Goal: Task Accomplishment & Management: Complete application form

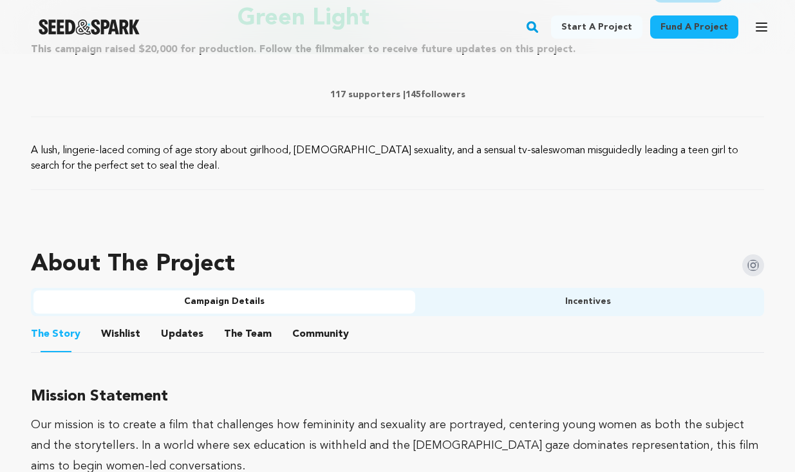
scroll to position [601, 0]
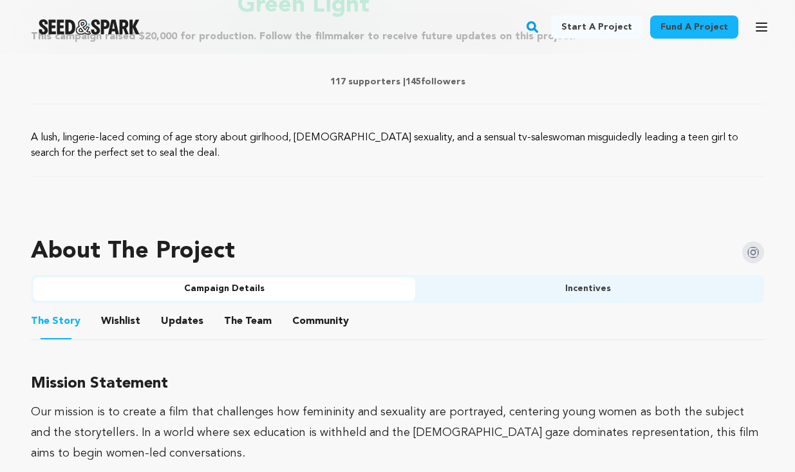
click at [0, 0] on button "The Team" at bounding box center [0, 0] width 0 height 0
click at [0, 0] on button "Updates" at bounding box center [0, 0] width 0 height 0
click at [0, 0] on button "Wishlist" at bounding box center [0, 0] width 0 height 0
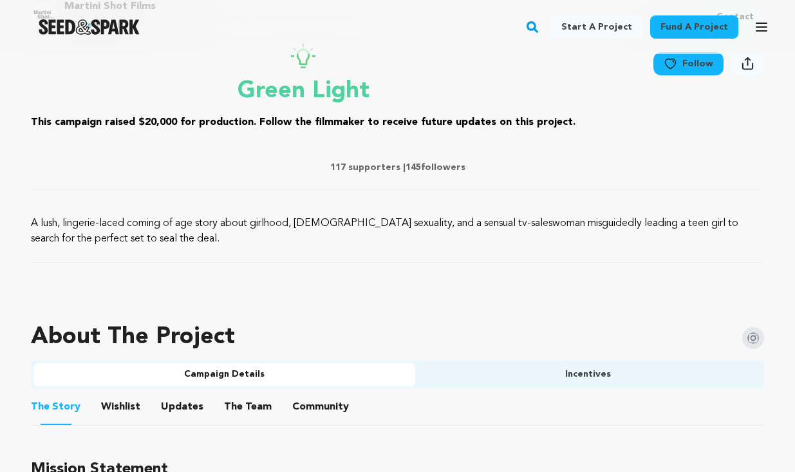
scroll to position [514, 0]
click at [0, 0] on button "Updates" at bounding box center [0, 0] width 0 height 0
click at [0, 0] on button "Wishlist" at bounding box center [0, 0] width 0 height 0
click at [0, 0] on ul "The Story The Story Wishlist Wishlist Updates Updates The Team The Team Communi…" at bounding box center [0, 0] width 0 height 0
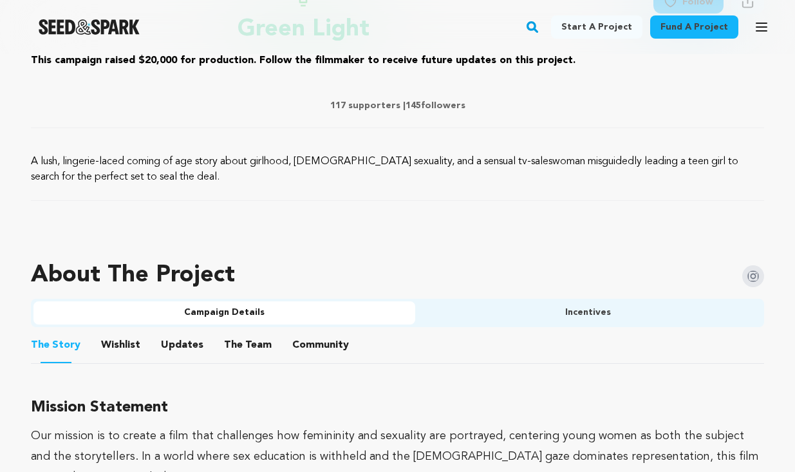
scroll to position [570, 0]
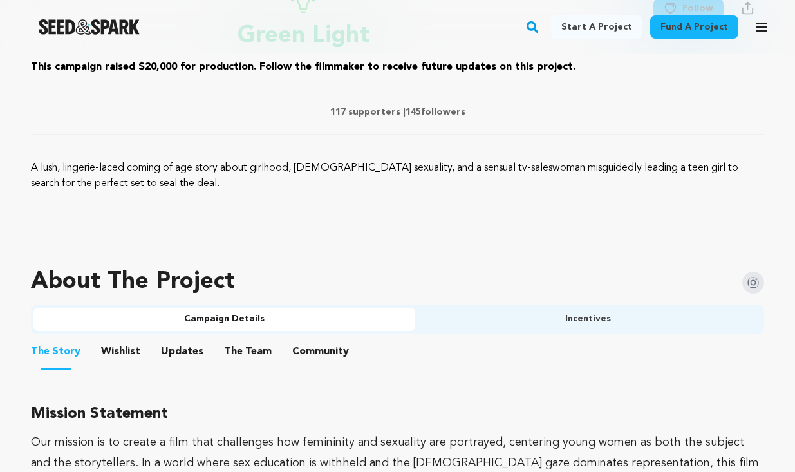
click at [0, 0] on button "Updates" at bounding box center [0, 0] width 0 height 0
click at [0, 0] on button "The Team" at bounding box center [0, 0] width 0 height 0
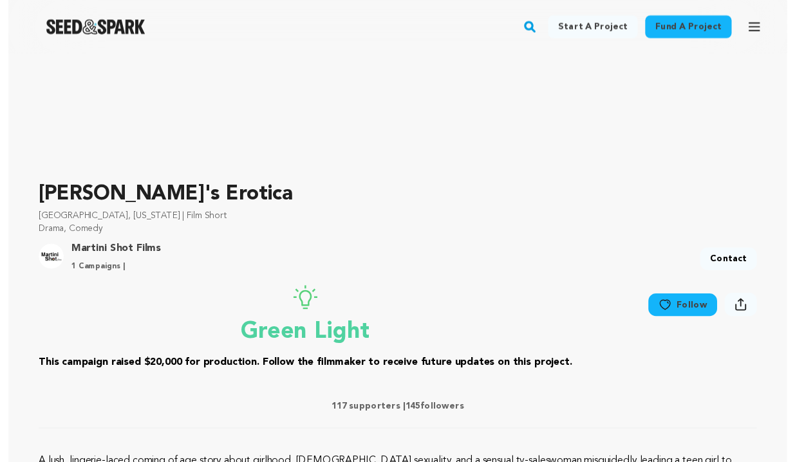
scroll to position [271, 0]
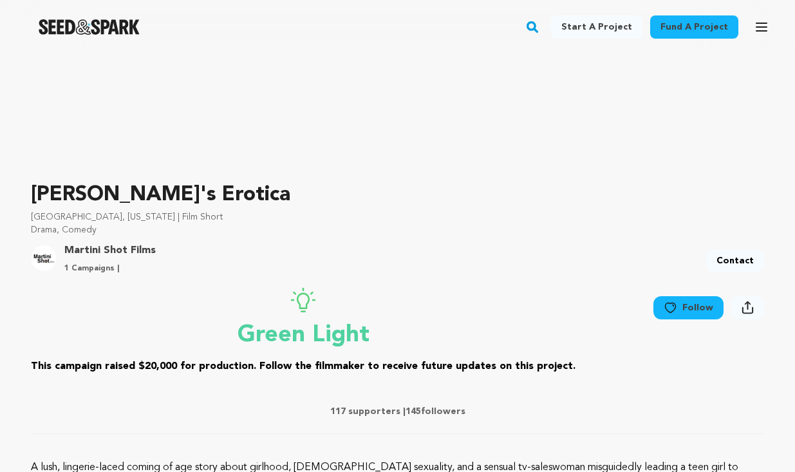
click at [0, 0] on button "Community" at bounding box center [0, 0] width 0 height 0
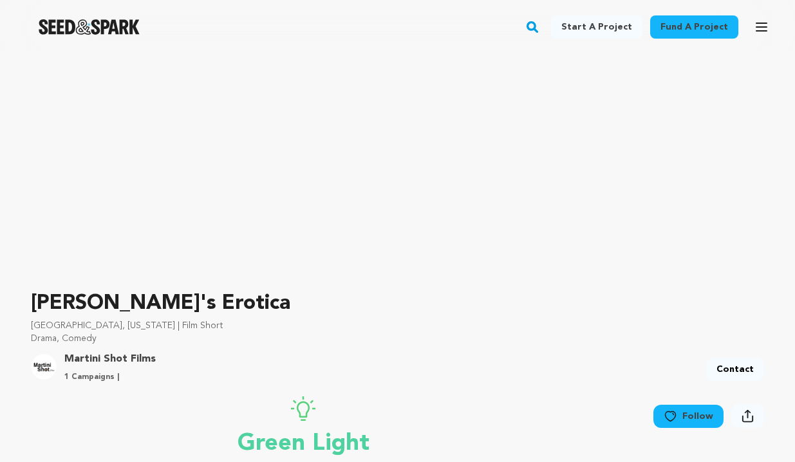
scroll to position [0, 5]
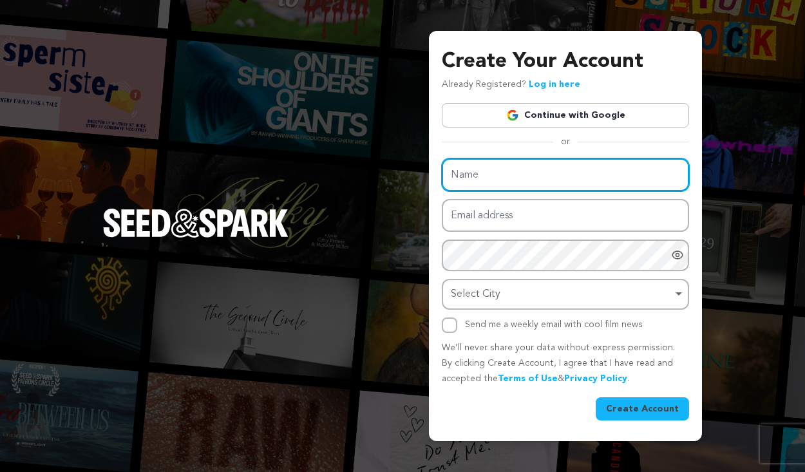
click at [501, 168] on input "Name" at bounding box center [565, 174] width 247 height 33
click at [489, 180] on input "Chaela-Jae Henry" at bounding box center [565, 174] width 247 height 33
click at [485, 178] on input "Chaela-Jae Henry" at bounding box center [565, 174] width 247 height 33
type input "Chaela Jae Henry"
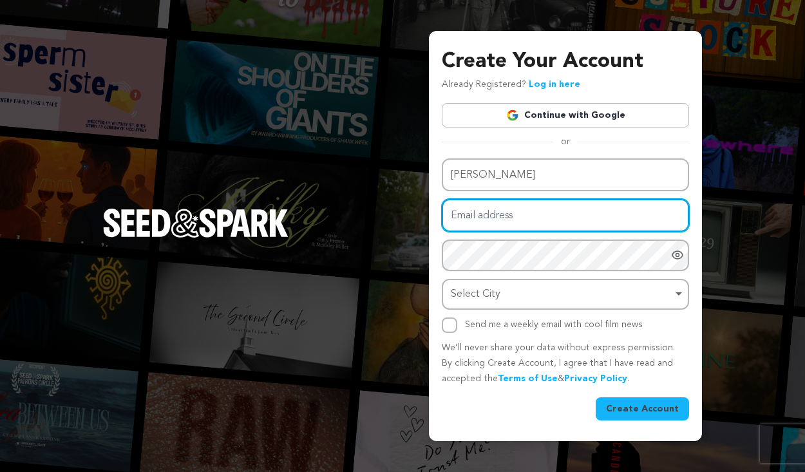
click at [512, 205] on input "Email address" at bounding box center [565, 215] width 247 height 33
type input "mkhenry2001@gmail.com"
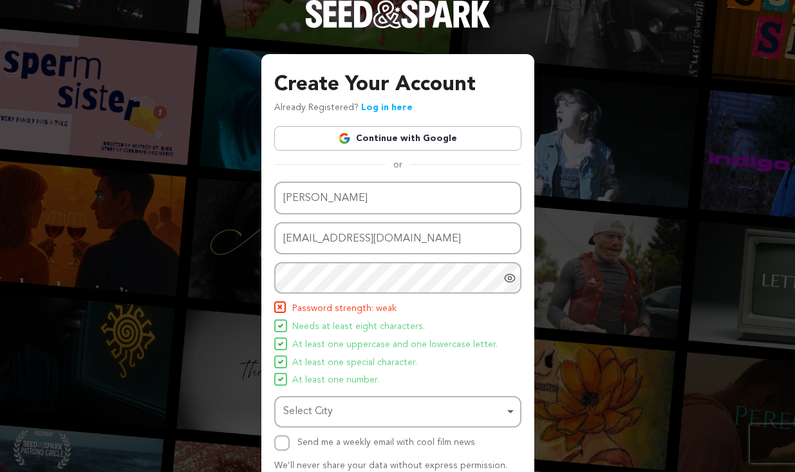
click at [413, 103] on link "Log in here" at bounding box center [387, 107] width 52 height 9
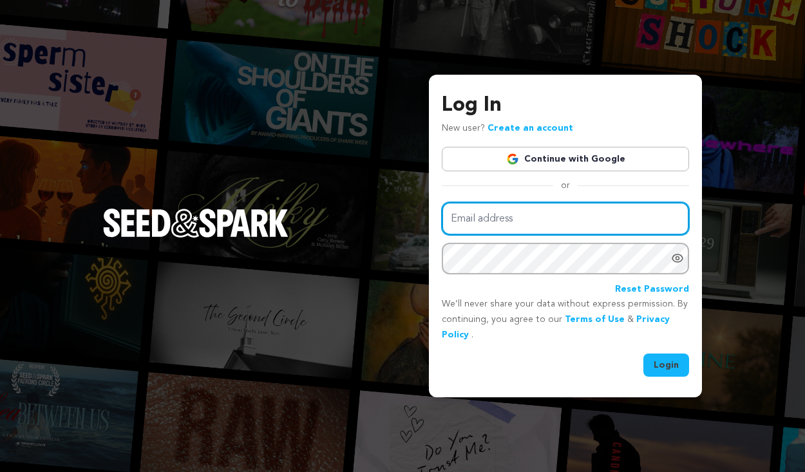
click at [513, 219] on input "Email address" at bounding box center [565, 218] width 247 height 33
type input "mkhenry2001@gmail.com"
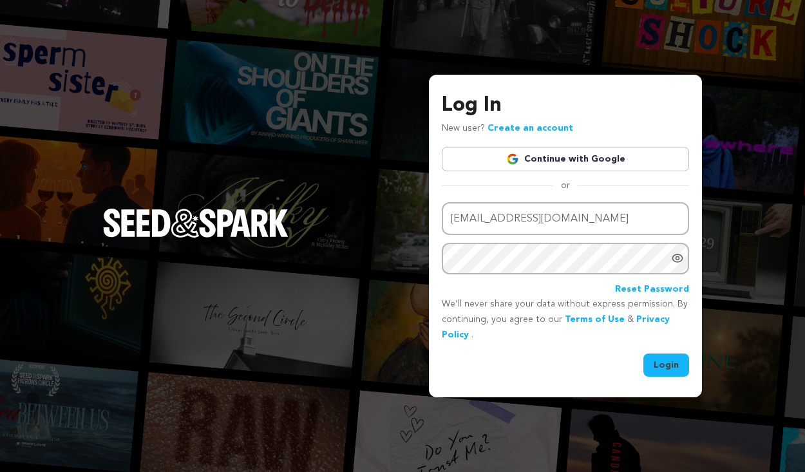
click at [668, 366] on button "Login" at bounding box center [666, 364] width 46 height 23
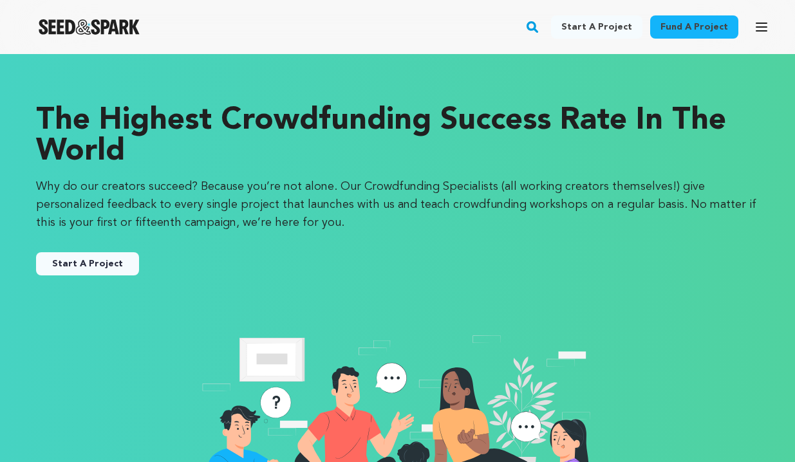
click at [99, 276] on button "Start A Project" at bounding box center [87, 263] width 103 height 23
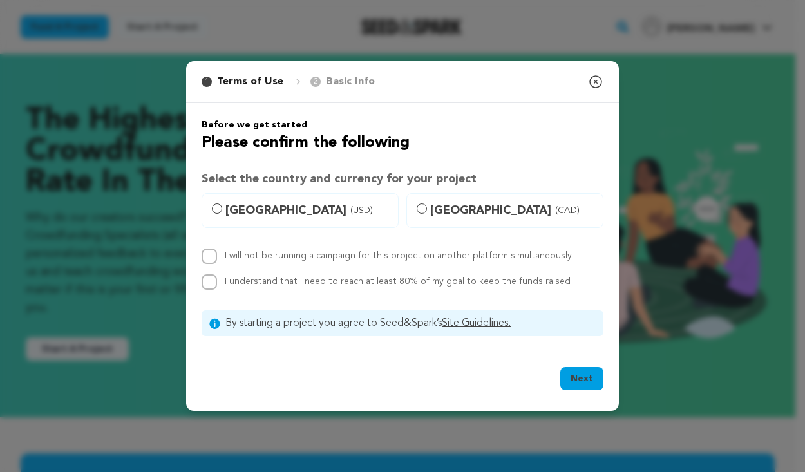
click at [350, 209] on span "(USD)" at bounding box center [361, 210] width 23 height 13
click at [222, 209] on input "United States (USD)" at bounding box center [217, 208] width 10 height 10
radio input "true"
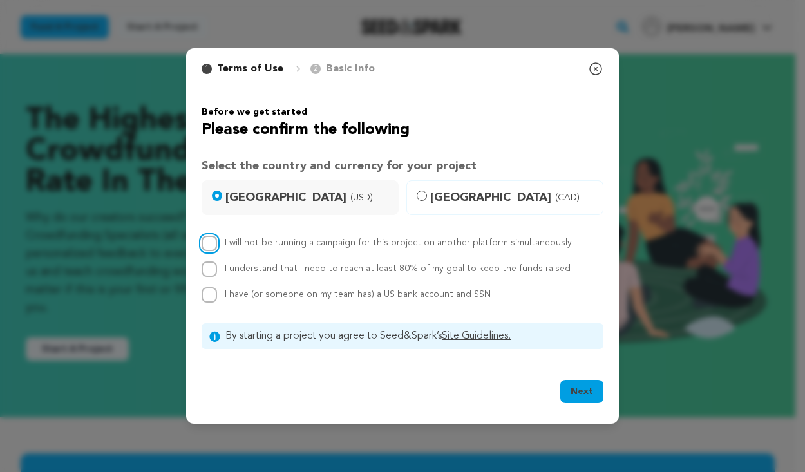
click at [209, 244] on input "I will not be running a campaign for this project on another platform simultane…" at bounding box center [209, 243] width 15 height 15
checkbox input "true"
click at [212, 264] on input "I understand that I need to reach at least 80% of my goal to keep the funds rai…" at bounding box center [209, 268] width 15 height 15
checkbox input "true"
click at [207, 298] on input "I have (or someone on my team has) a US bank account and SSN" at bounding box center [209, 294] width 15 height 15
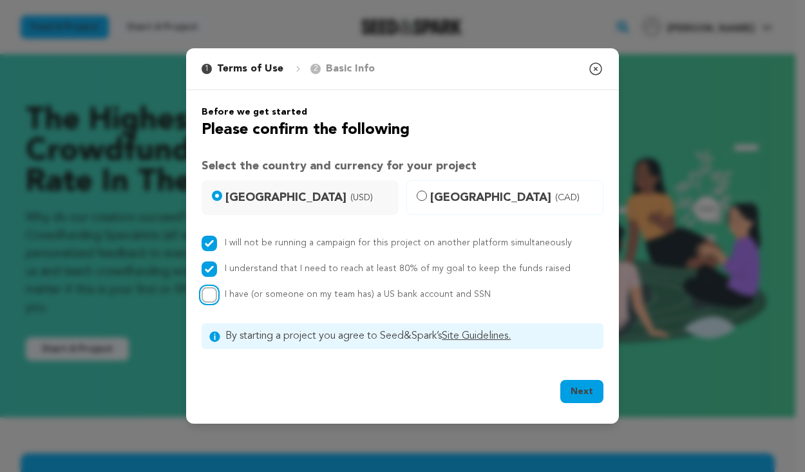
checkbox input "true"
click at [585, 394] on button "Next" at bounding box center [581, 391] width 43 height 23
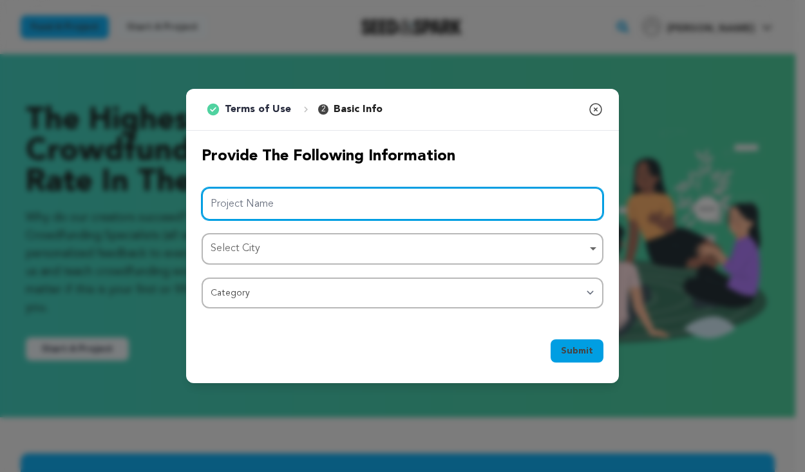
click at [420, 193] on input "Project Name" at bounding box center [403, 203] width 402 height 33
click at [391, 243] on div "Select City Remove item" at bounding box center [399, 249] width 376 height 19
type input "Viral Vixen"
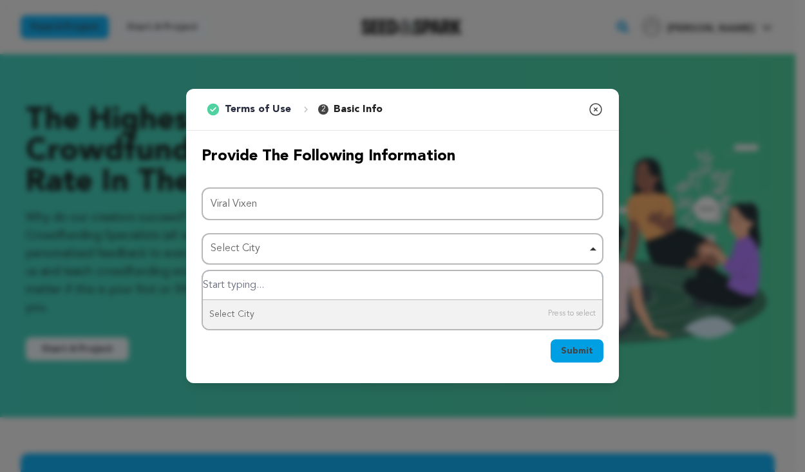
click at [294, 250] on div "Select City Remove item" at bounding box center [399, 249] width 376 height 19
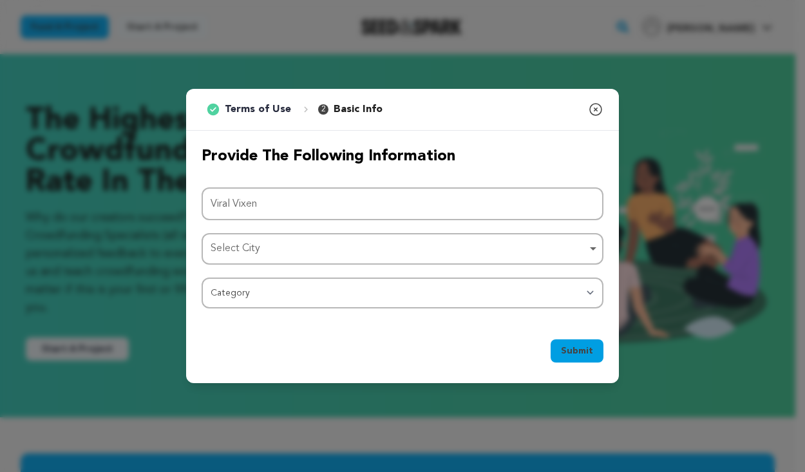
click at [294, 250] on div "Select City Remove item" at bounding box center [399, 249] width 376 height 19
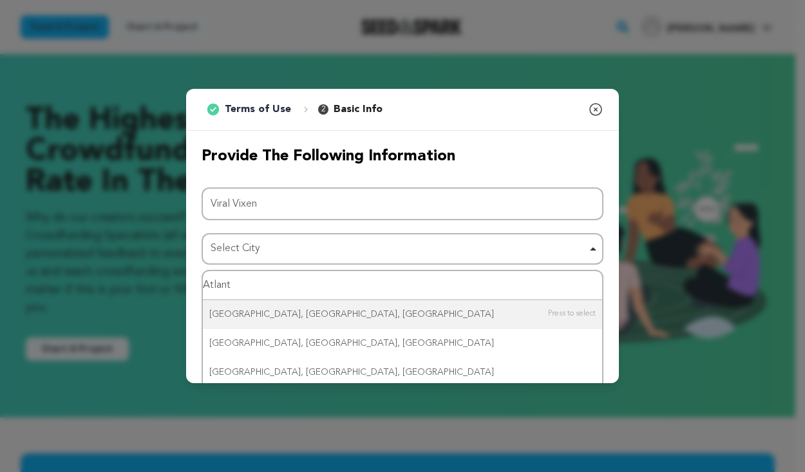
type input "Atlanta"
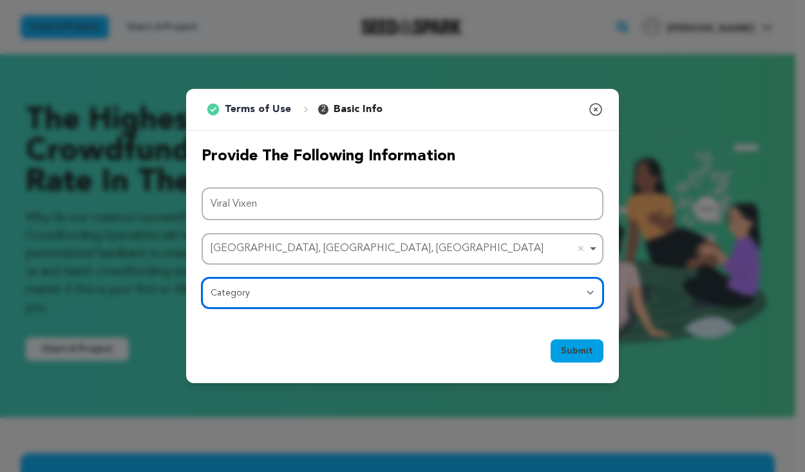
click at [318, 299] on select "Category Film Feature Film Short Series Film Festival Company Music Video VR Ex…" at bounding box center [403, 293] width 402 height 31
select select "383"
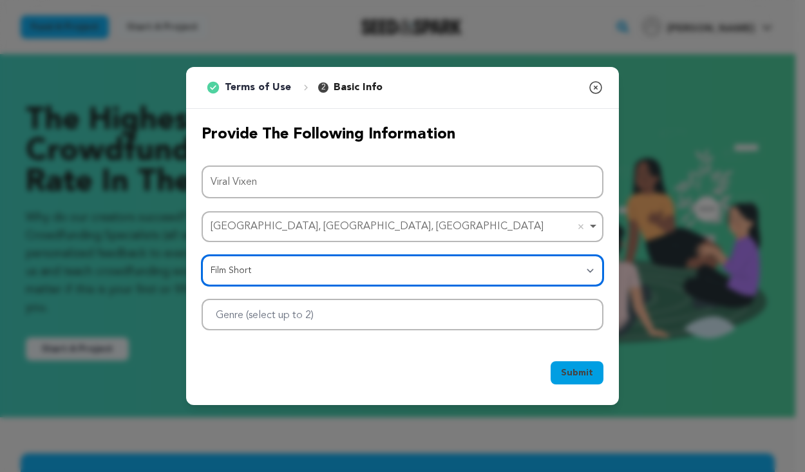
click at [335, 325] on div at bounding box center [403, 315] width 402 height 32
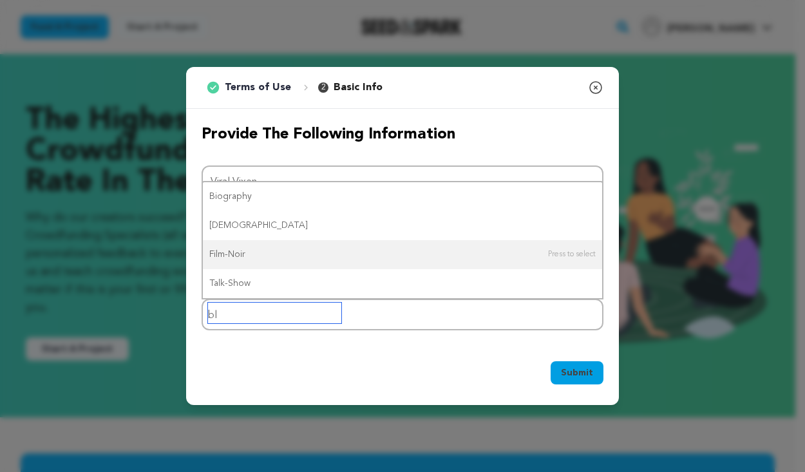
type input "b"
type input "dramed"
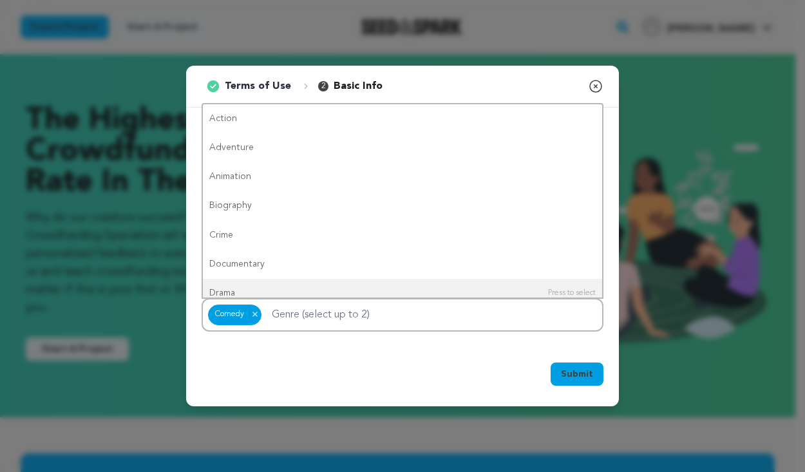
click at [366, 368] on div "Submit Ok, Got it" at bounding box center [403, 377] width 402 height 28
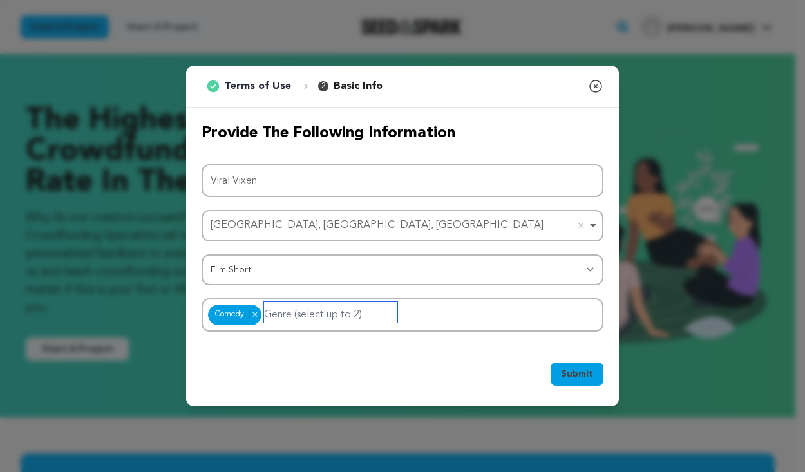
click at [346, 315] on input "Genre (select up to 2)" at bounding box center [330, 312] width 133 height 21
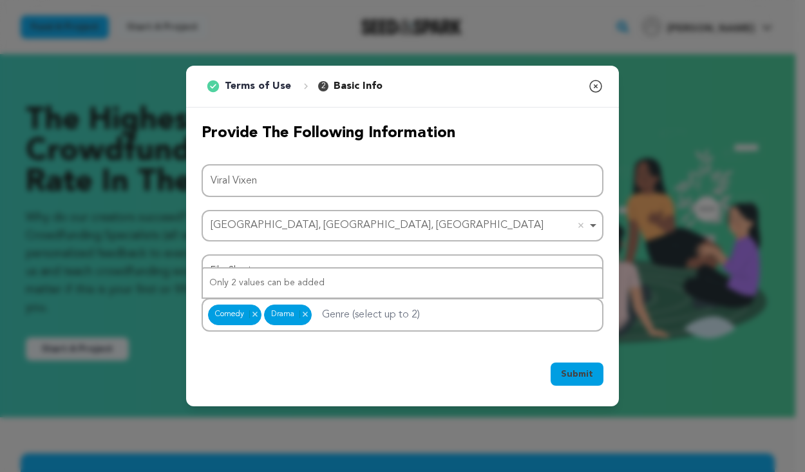
click at [421, 348] on div "Submit Ok, Got it" at bounding box center [402, 376] width 433 height 59
click at [580, 381] on button "Submit" at bounding box center [577, 374] width 53 height 23
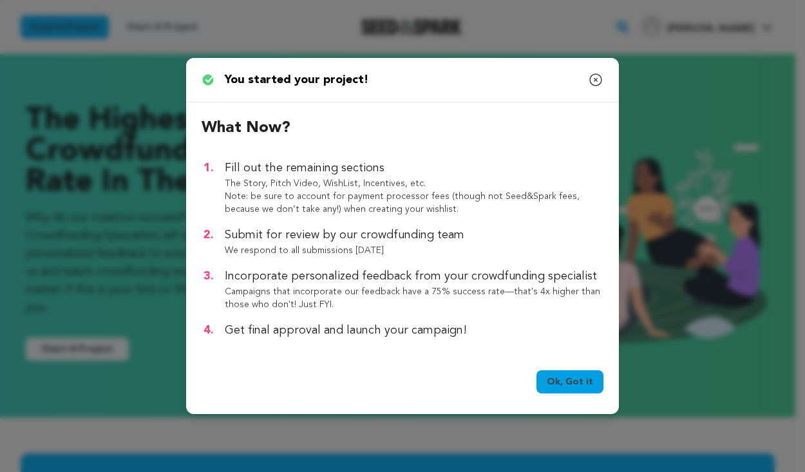
click at [572, 388] on link "Ok, Got it" at bounding box center [569, 381] width 67 height 23
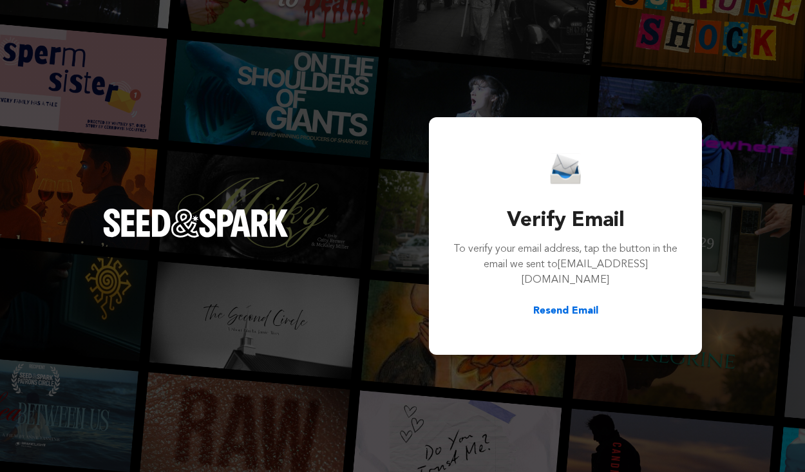
click at [572, 303] on button "Resend Email" at bounding box center [565, 310] width 65 height 15
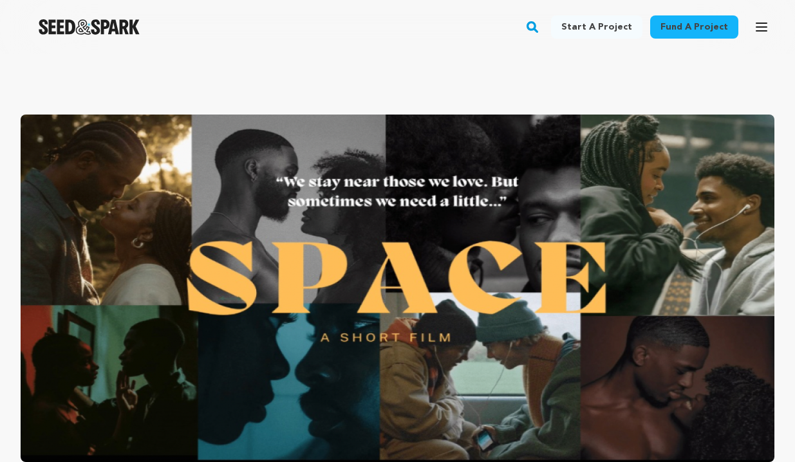
scroll to position [981, 0]
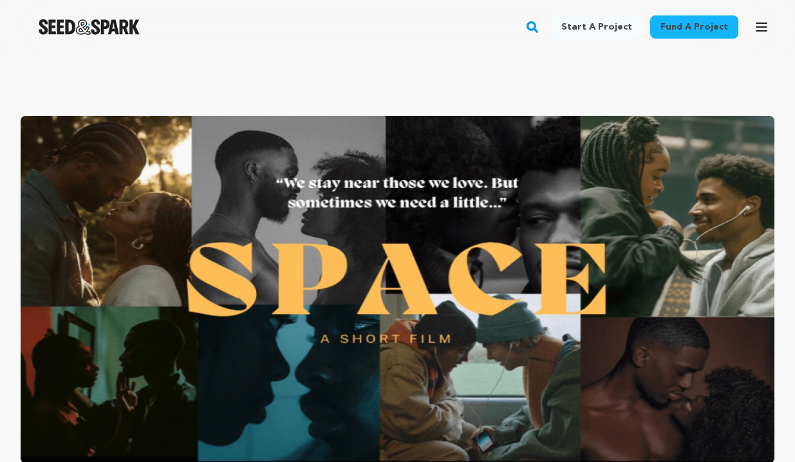
click at [507, 187] on img at bounding box center [398, 290] width 754 height 348
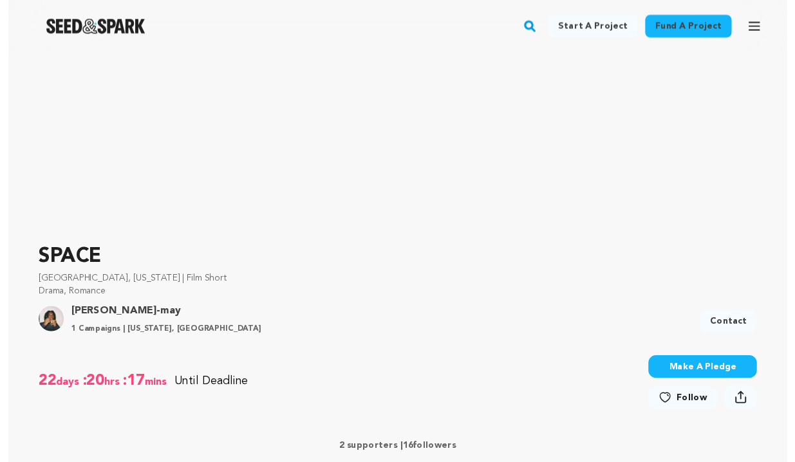
scroll to position [203, 0]
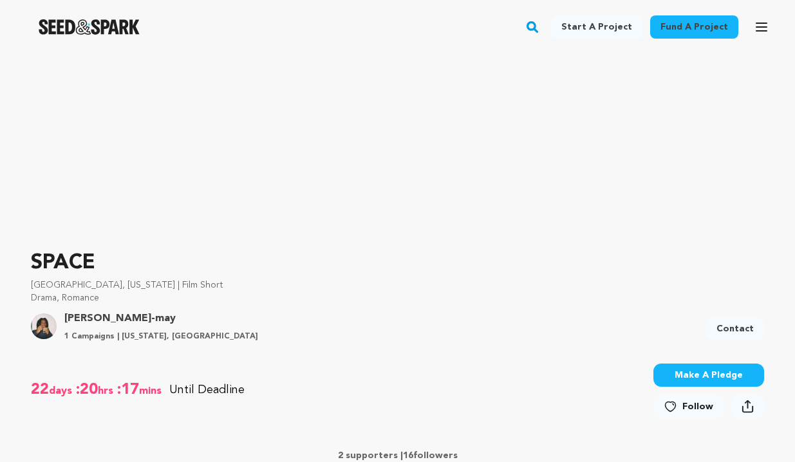
click at [0, 0] on link "My Projects" at bounding box center [0, 0] width 0 height 0
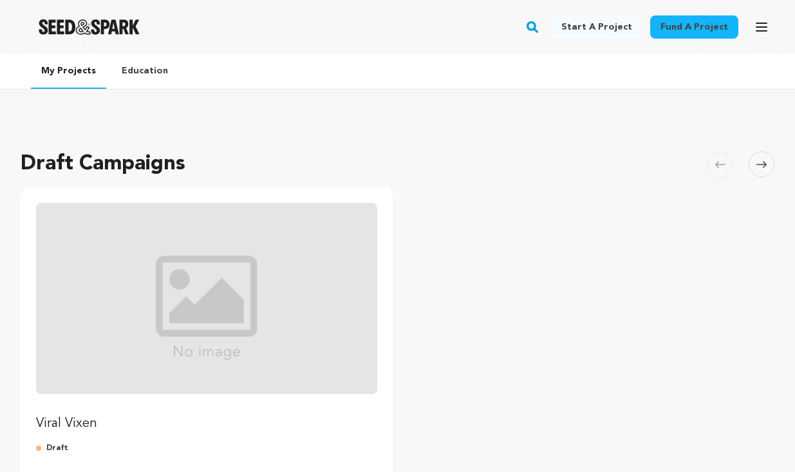
click at [73, 415] on p "Viral Vixen" at bounding box center [206, 424] width 341 height 18
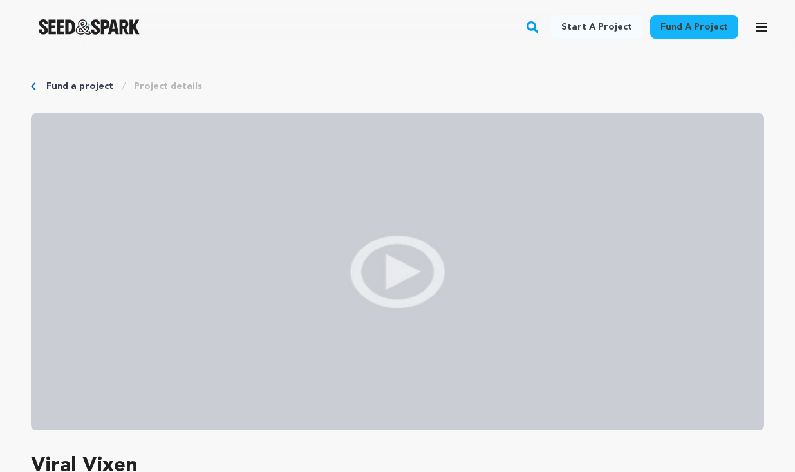
click at [31, 84] on div "Fund a project Project details" at bounding box center [397, 86] width 733 height 13
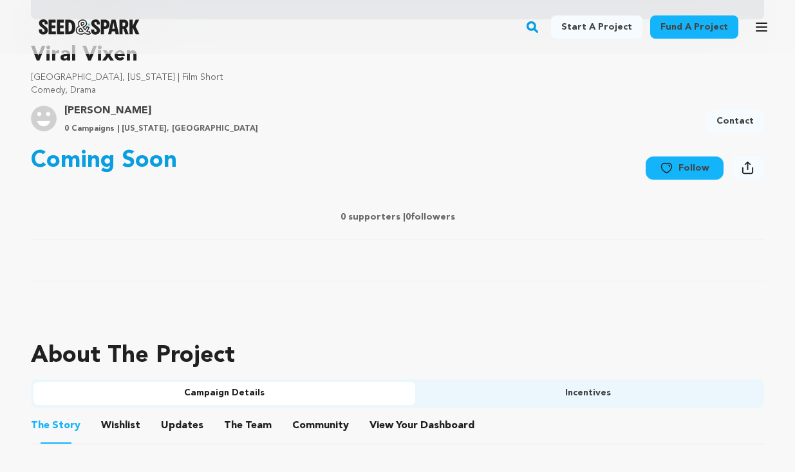
scroll to position [417, 0]
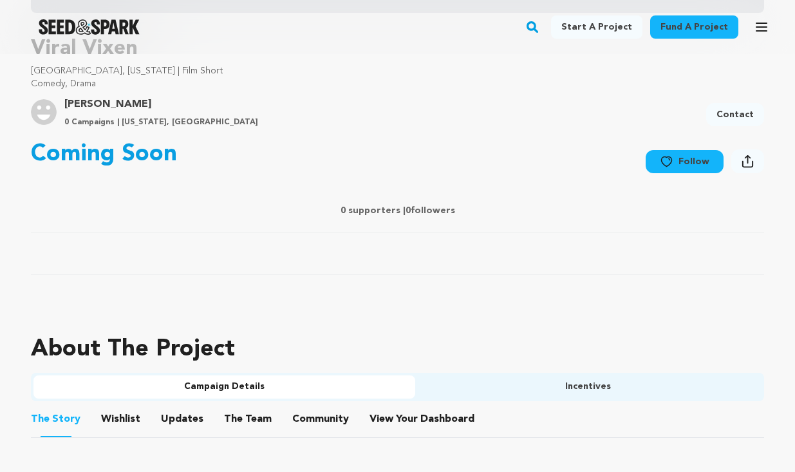
click at [0, 0] on button "The Story" at bounding box center [0, 0] width 0 height 0
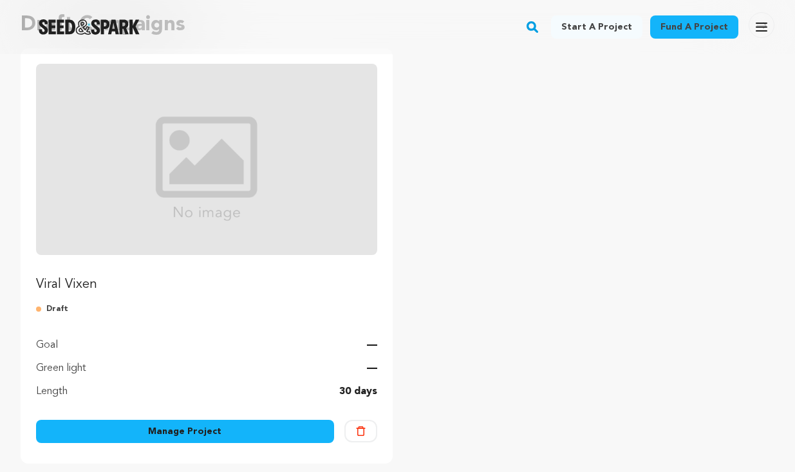
scroll to position [140, 0]
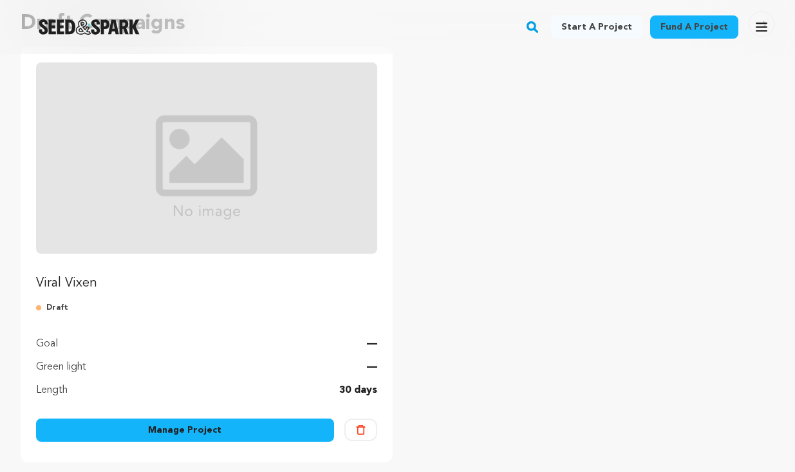
click at [146, 419] on link "Manage Project" at bounding box center [185, 430] width 298 height 23
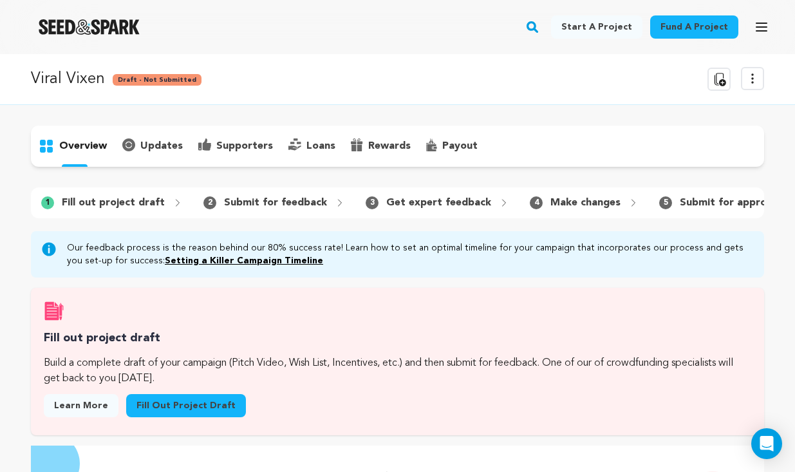
click at [323, 256] on link "Setting a Killer Campaign Timeline" at bounding box center [244, 260] width 158 height 9
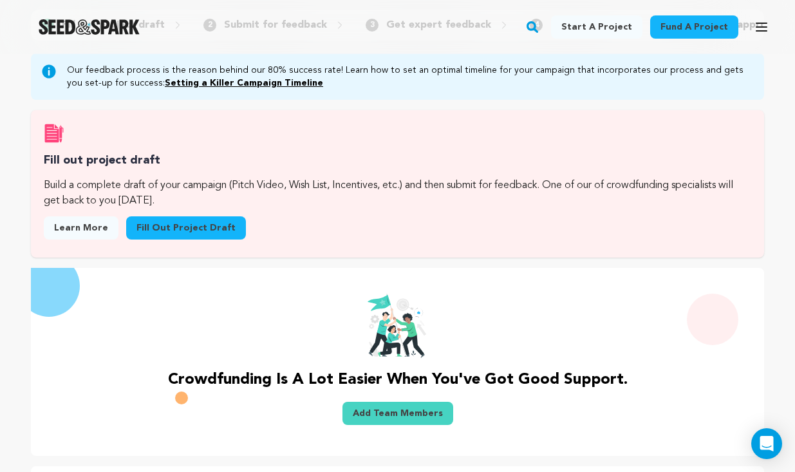
scroll to position [152, 0]
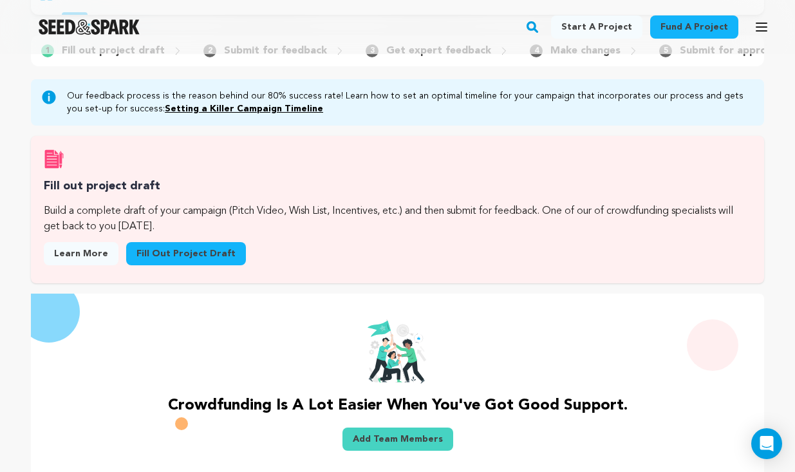
click at [246, 242] on link "Fill out project draft" at bounding box center [186, 253] width 120 height 23
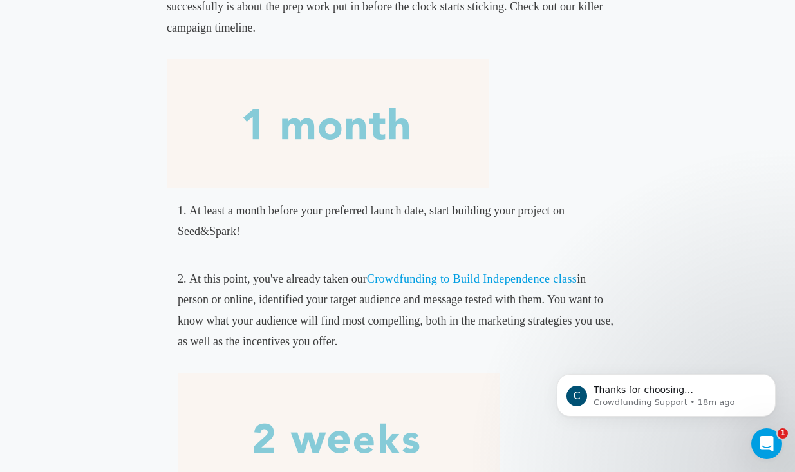
scroll to position [391, 0]
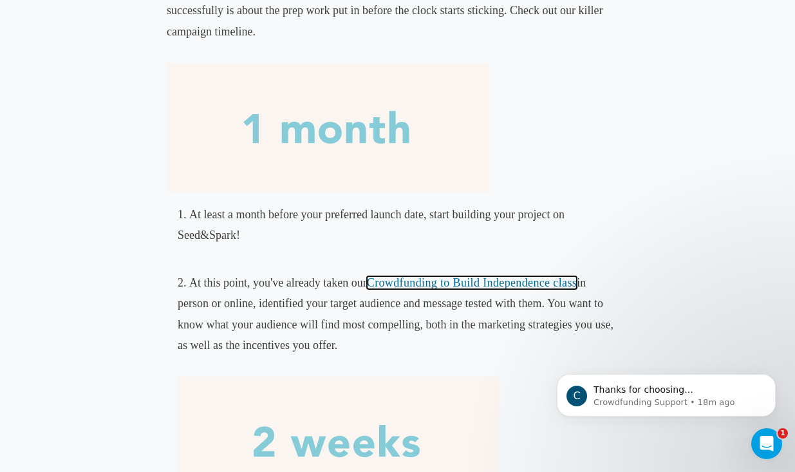
click at [481, 279] on link "Crowdfunding to Build Independence class" at bounding box center [472, 282] width 210 height 13
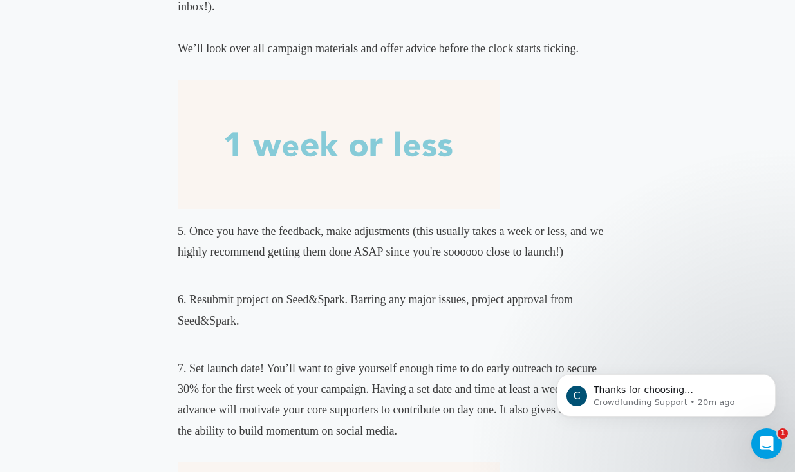
scroll to position [1185, 0]
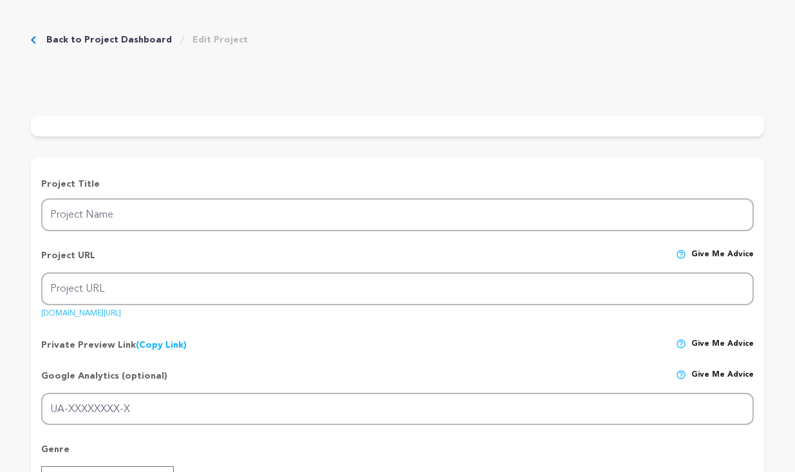
type input "Viral Vixen"
type input "viral-vixen"
radio input "true"
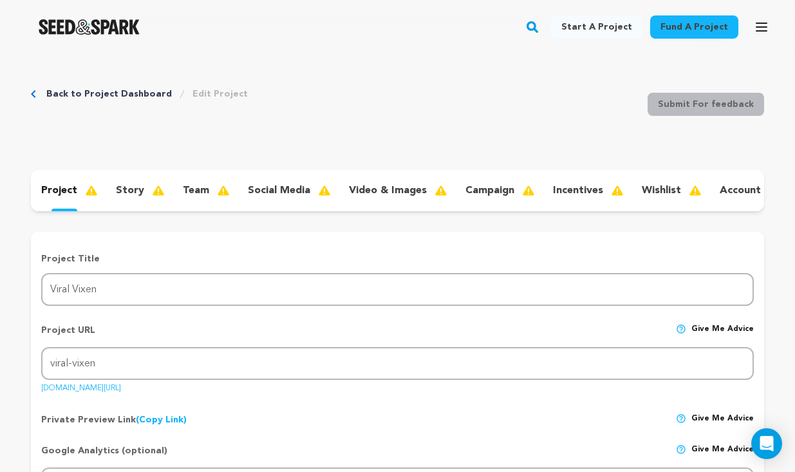
click at [349, 198] on p "video & images" at bounding box center [388, 190] width 78 height 15
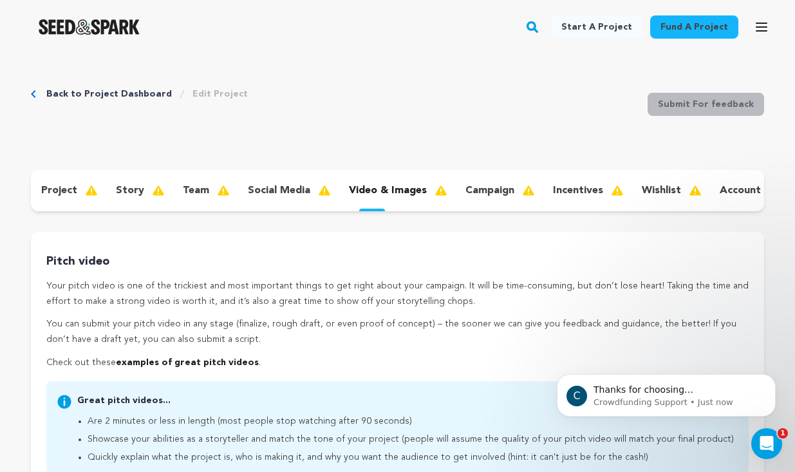
click at [248, 198] on p "social media" at bounding box center [279, 190] width 62 height 15
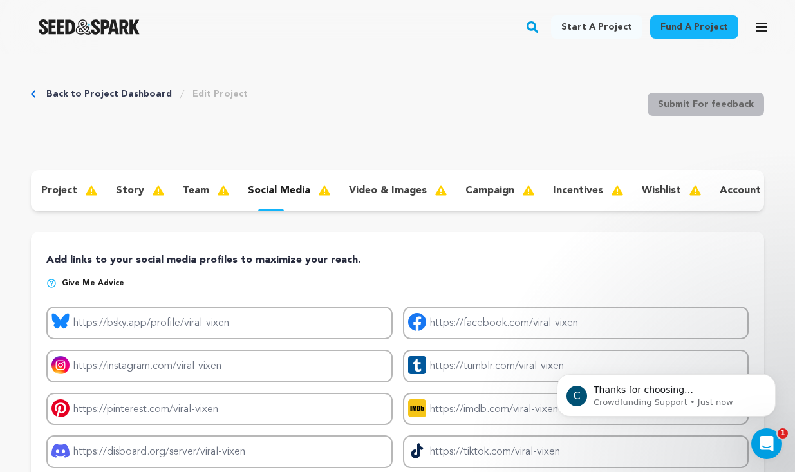
click at [183, 198] on p "team" at bounding box center [196, 190] width 26 height 15
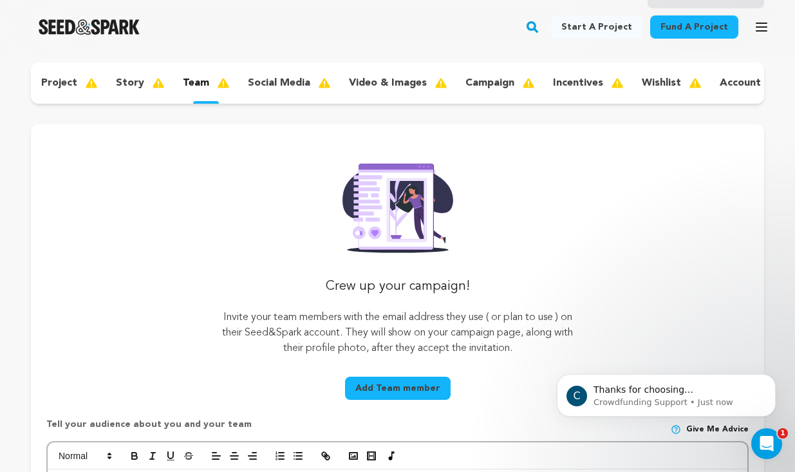
scroll to position [80, 0]
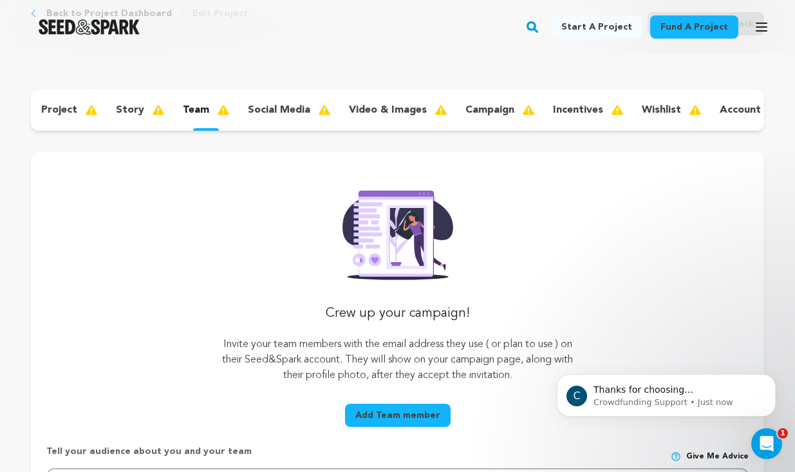
click at [106, 120] on div "story" at bounding box center [139, 110] width 67 height 21
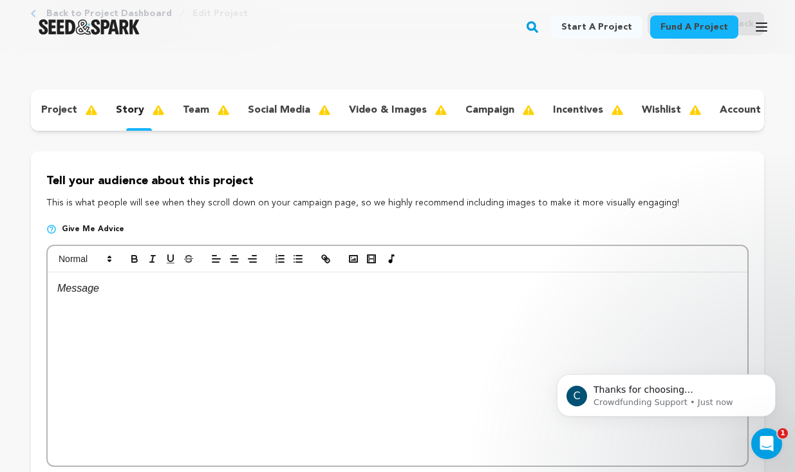
click at [85, 101] on div "project" at bounding box center [68, 110] width 75 height 21
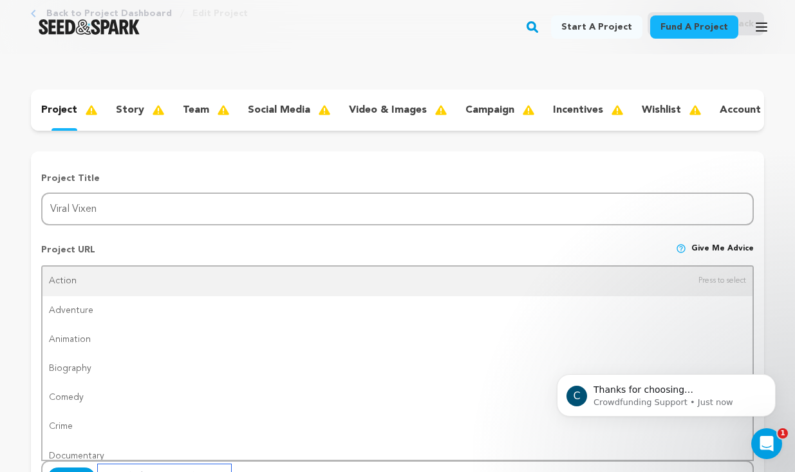
click at [231, 464] on input "Genre (select up to 2)" at bounding box center [164, 474] width 133 height 21
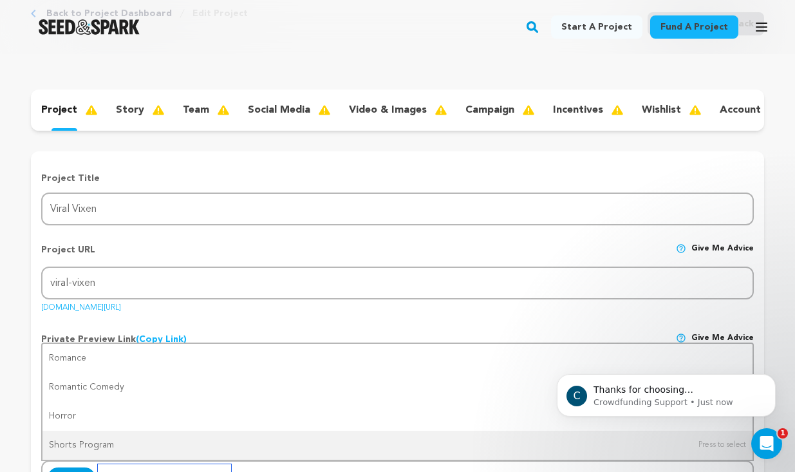
type input "r"
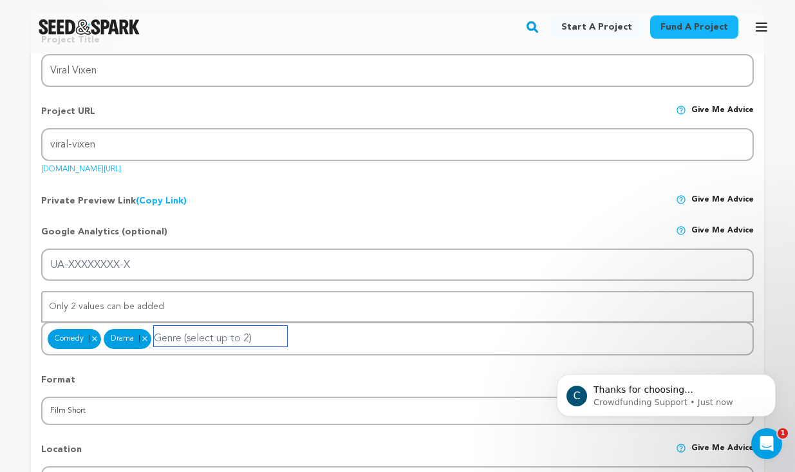
scroll to position [221, 0]
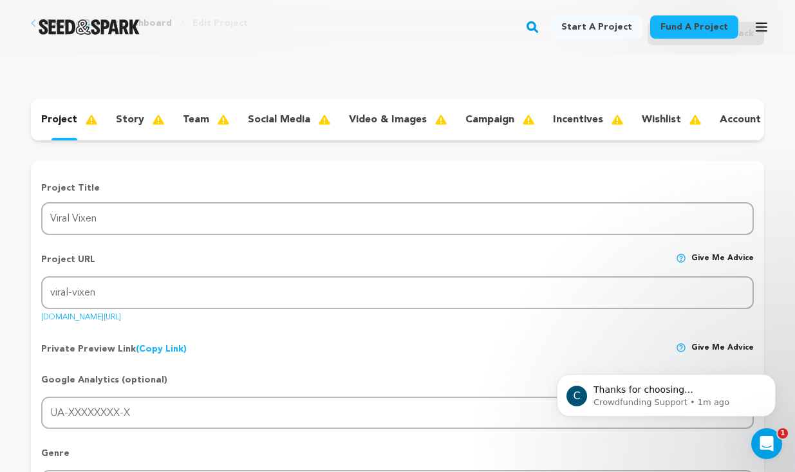
scroll to position [100, 0]
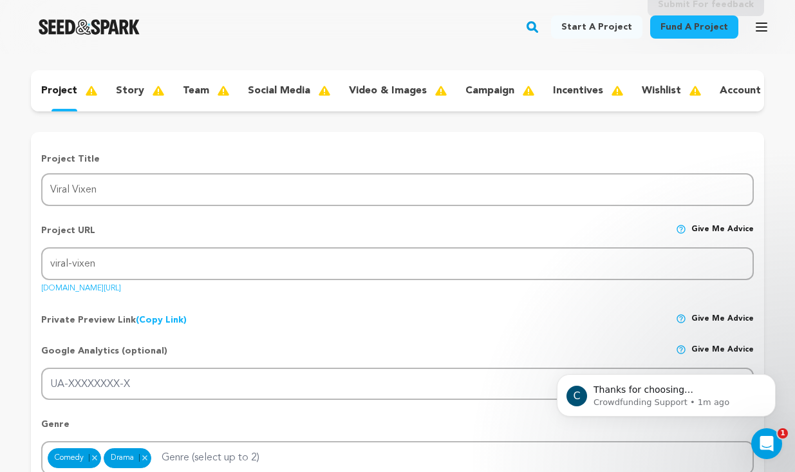
click at [106, 101] on div "story" at bounding box center [139, 90] width 67 height 21
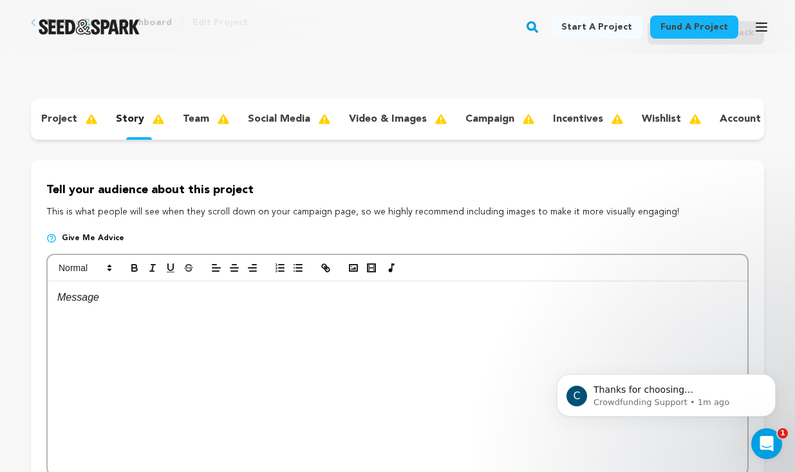
scroll to position [66, 0]
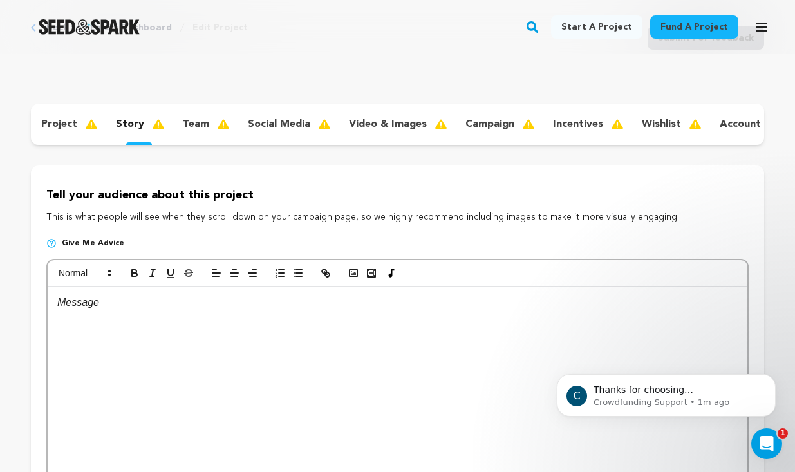
click at [173, 135] on div "team" at bounding box center [205, 124] width 65 height 21
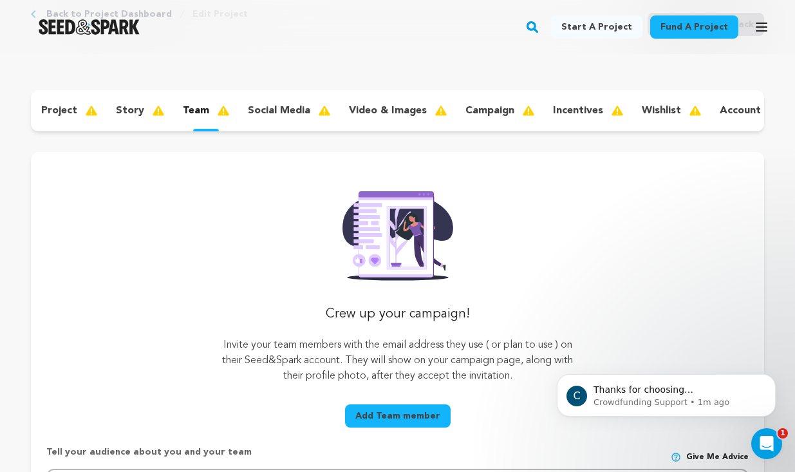
scroll to position [78, 0]
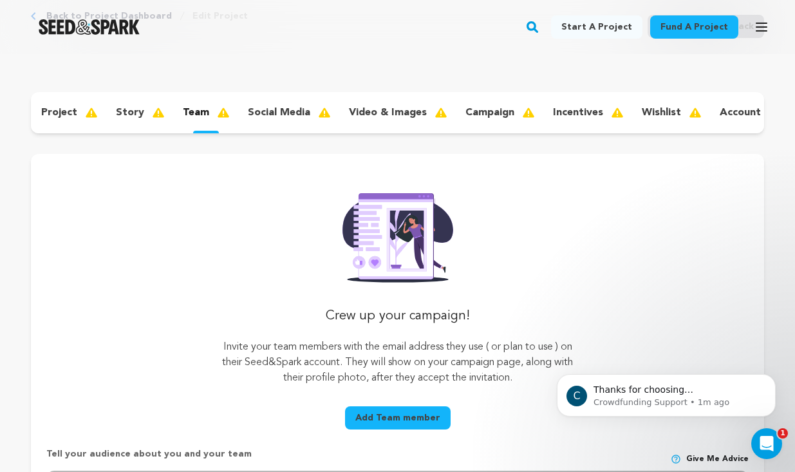
click at [248, 120] on p "social media" at bounding box center [279, 112] width 62 height 15
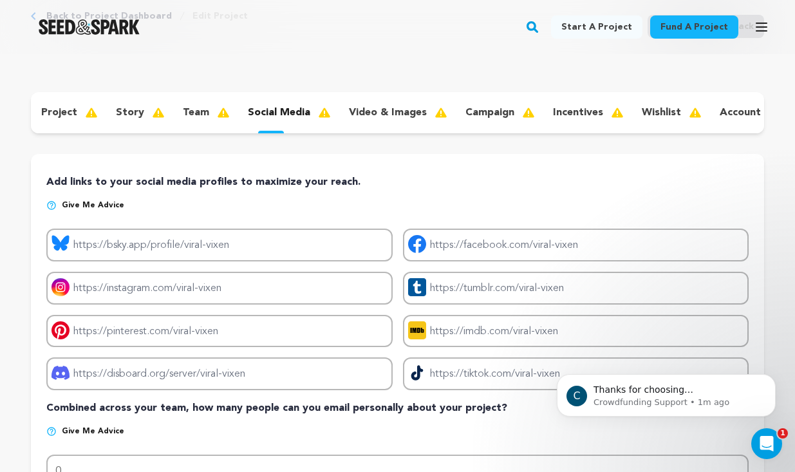
click at [349, 120] on p "video & images" at bounding box center [388, 112] width 78 height 15
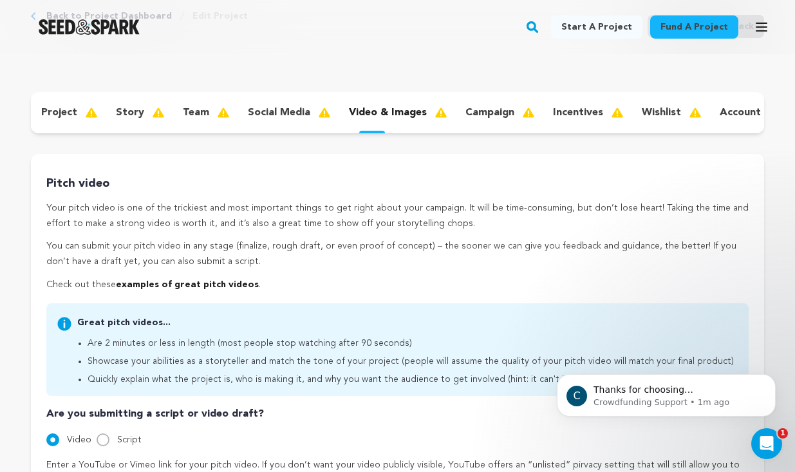
click at [455, 123] on div "campaign" at bounding box center [499, 112] width 88 height 21
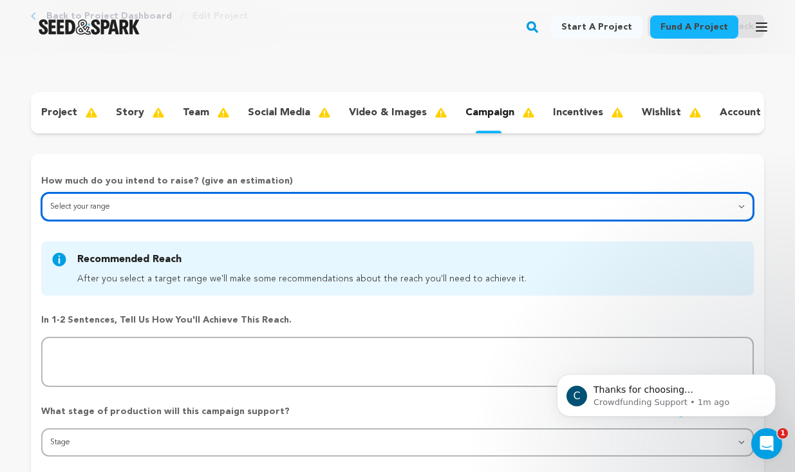
click at [313, 193] on select "Select your range Less than $10k 10k - $14k 15k - $24k 25k - $49k 50k or more" at bounding box center [397, 207] width 713 height 28
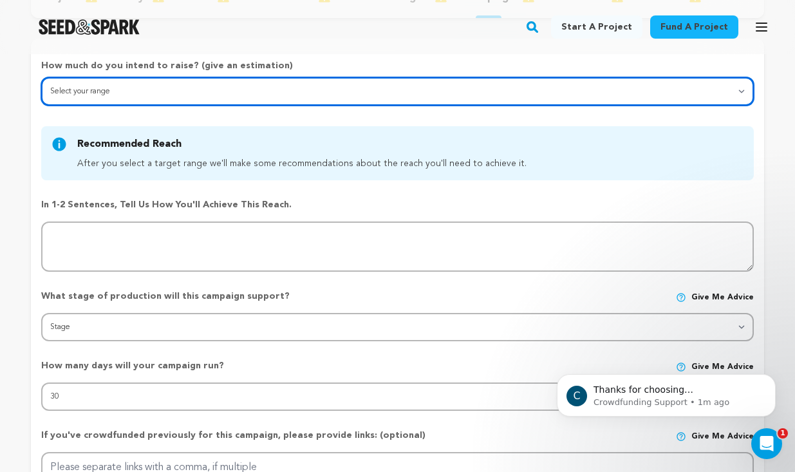
scroll to position [205, 0]
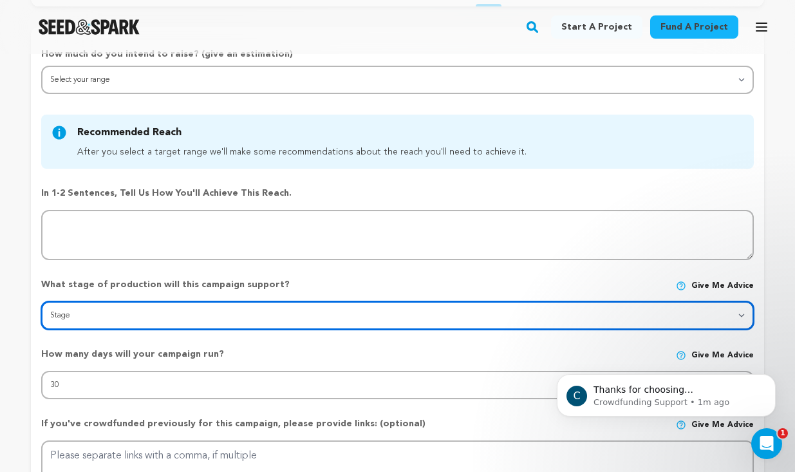
click at [236, 301] on select "Stage DEVELOPMENT PRODUCTION POST-PRODUCTION DISTRIBUTION PRE-PRODUCTION ENHANC…" at bounding box center [397, 315] width 713 height 28
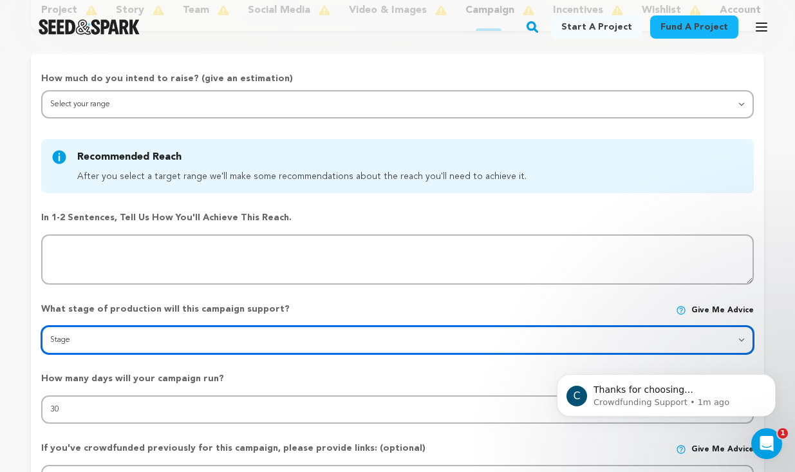
scroll to position [173, 0]
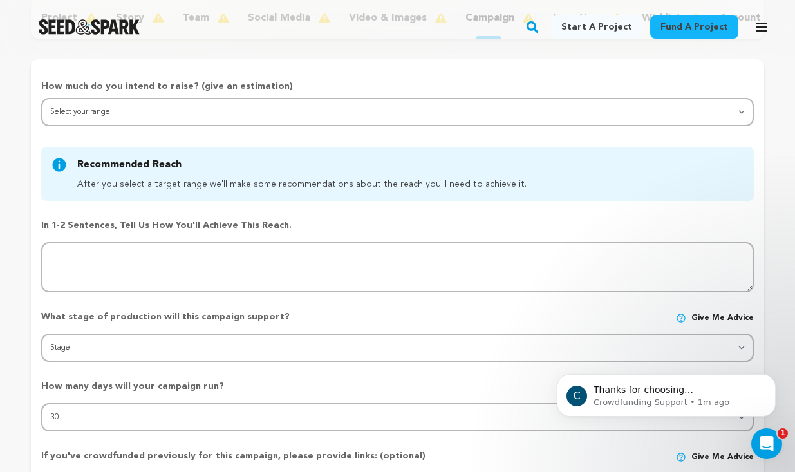
click at [543, 28] on div "incentives" at bounding box center [587, 18] width 89 height 21
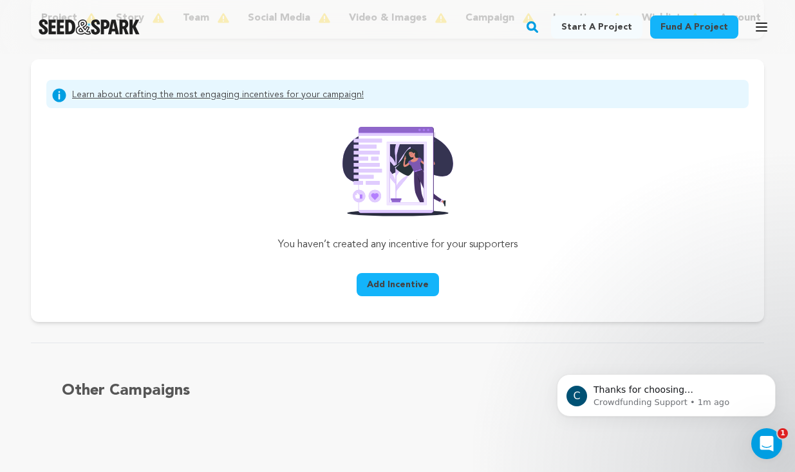
click at [632, 28] on div "wishlist" at bounding box center [671, 18] width 78 height 21
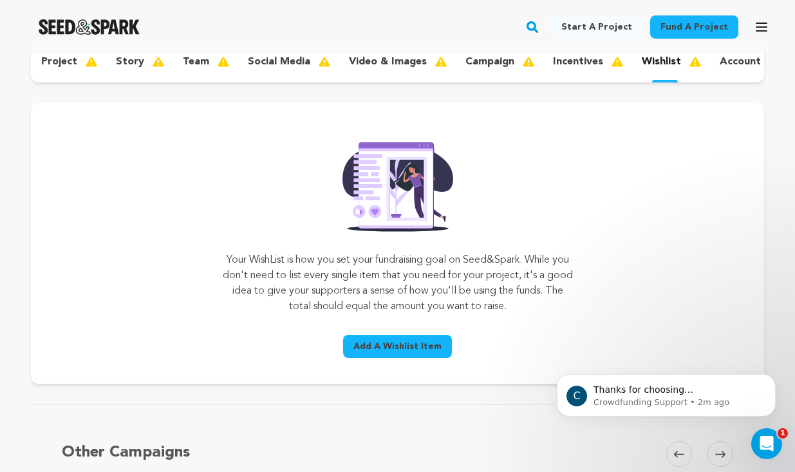
scroll to position [182, 0]
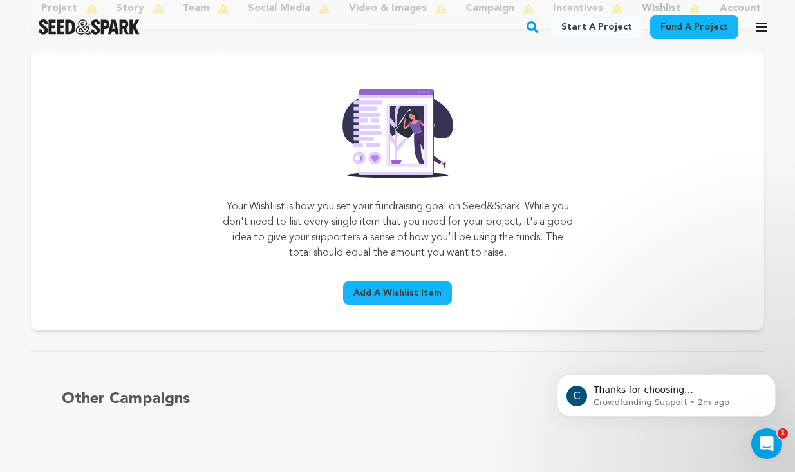
click at [720, 16] on p "account" at bounding box center [740, 8] width 41 height 15
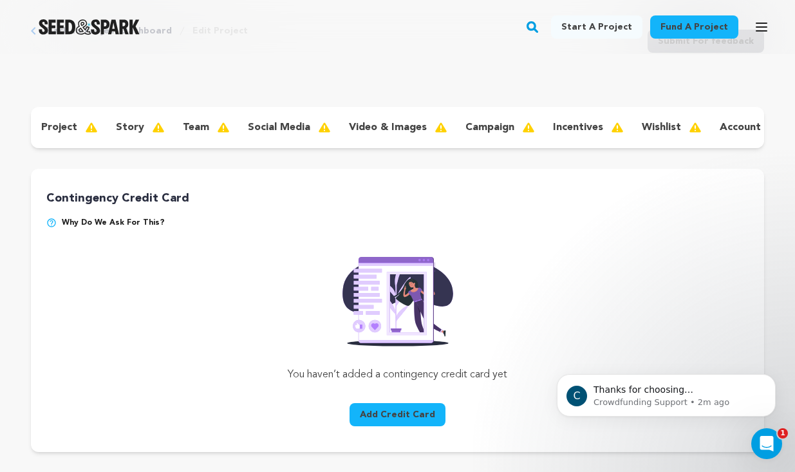
scroll to position [60, 0]
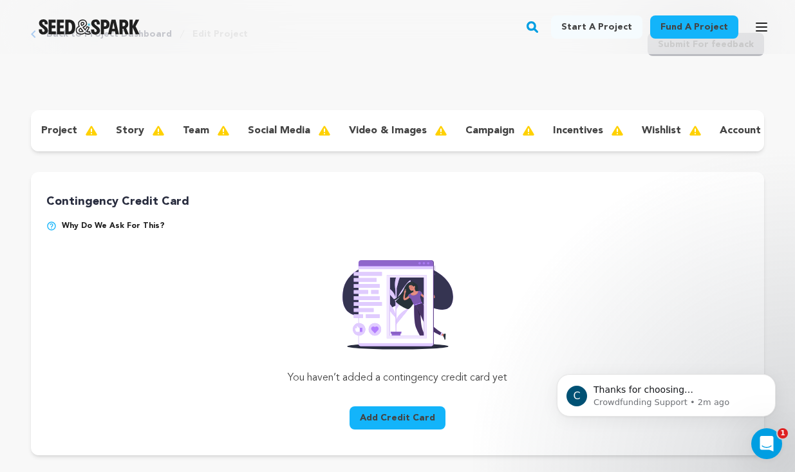
click at [710, 141] on div "account" at bounding box center [750, 130] width 80 height 21
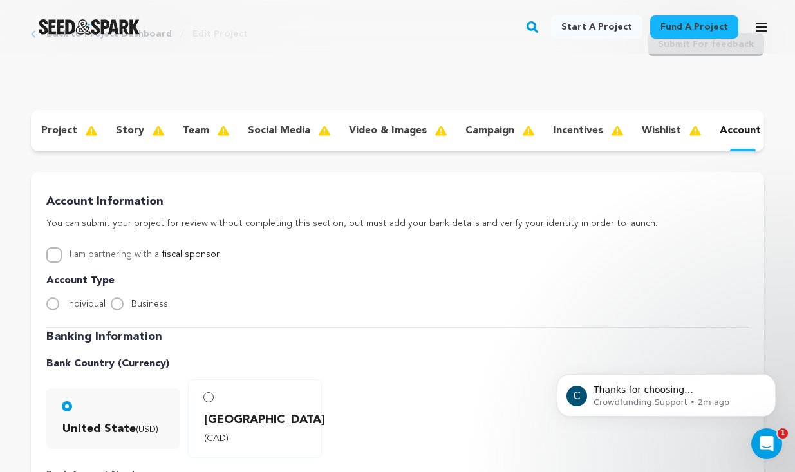
click at [632, 141] on div "wishlist" at bounding box center [671, 130] width 78 height 21
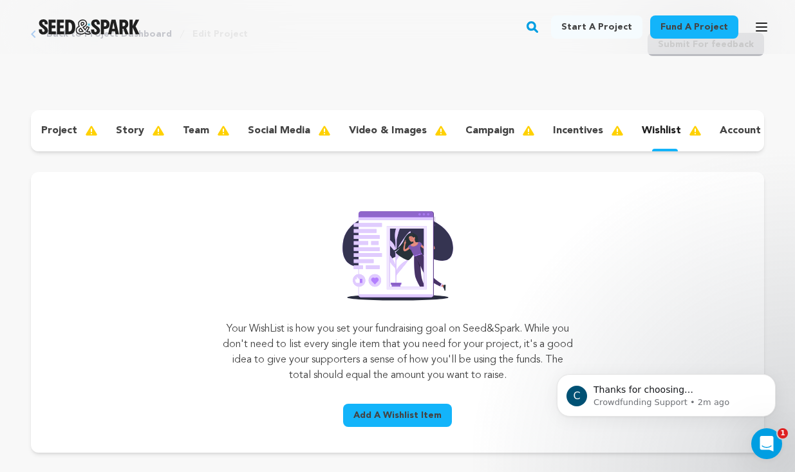
click at [543, 141] on div "incentives" at bounding box center [587, 130] width 89 height 21
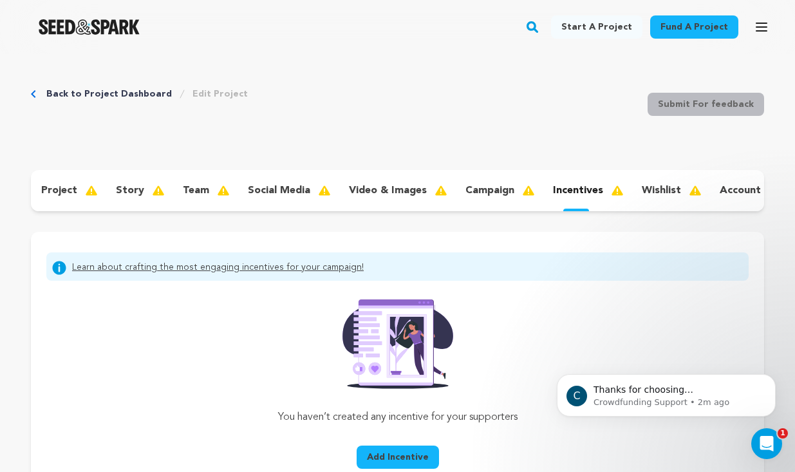
click at [97, 191] on div "project" at bounding box center [68, 190] width 75 height 21
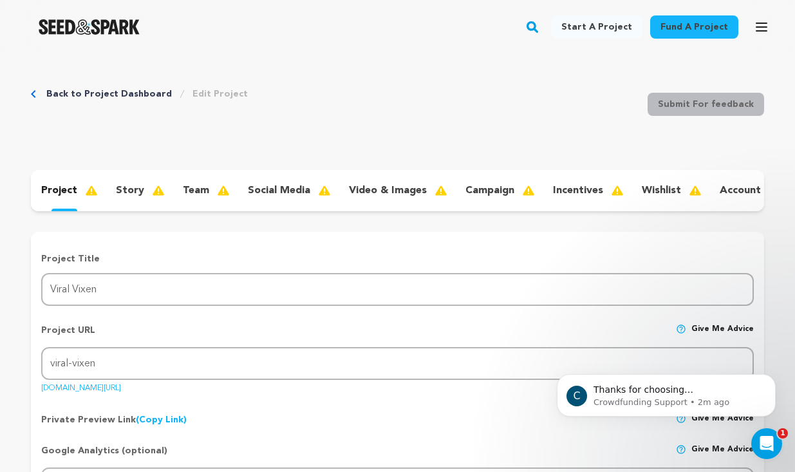
click at [106, 201] on div "story" at bounding box center [139, 190] width 67 height 21
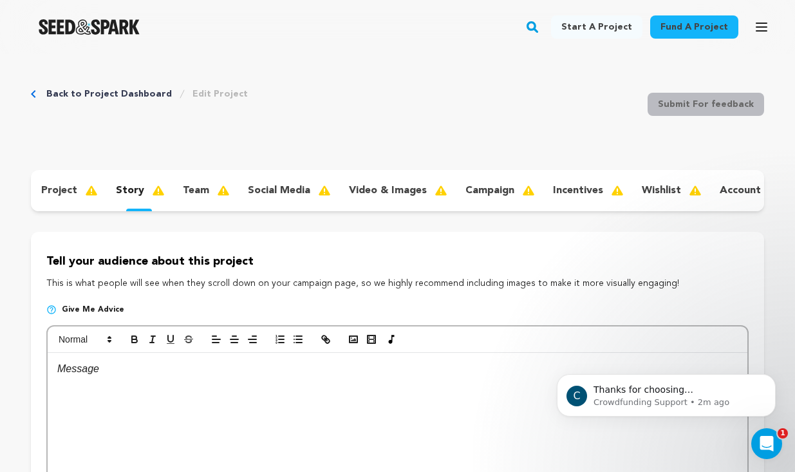
click at [173, 201] on div "team" at bounding box center [205, 190] width 65 height 21
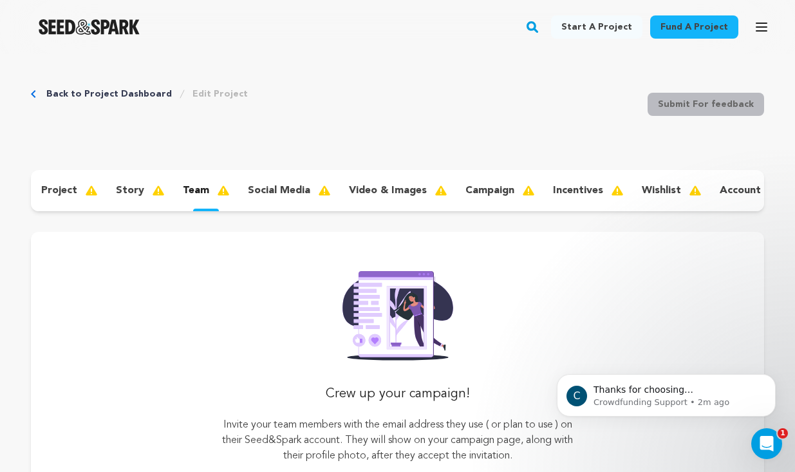
click at [99, 194] on div "project" at bounding box center [68, 190] width 75 height 21
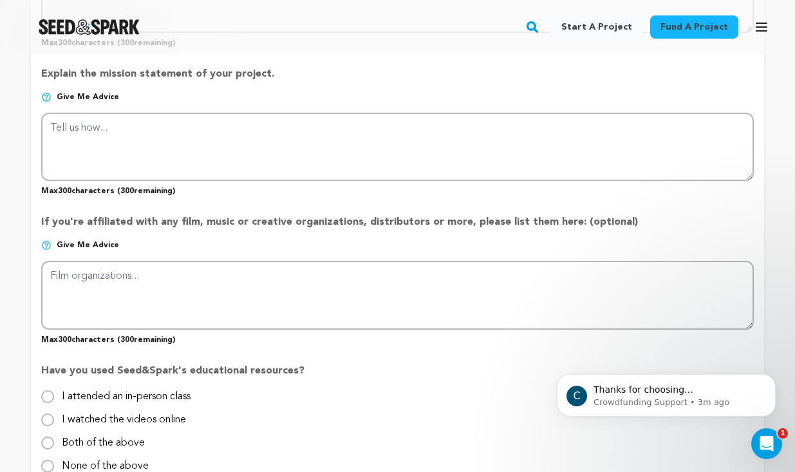
scroll to position [1035, 0]
click at [196, 240] on p "Give me advice" at bounding box center [397, 250] width 713 height 21
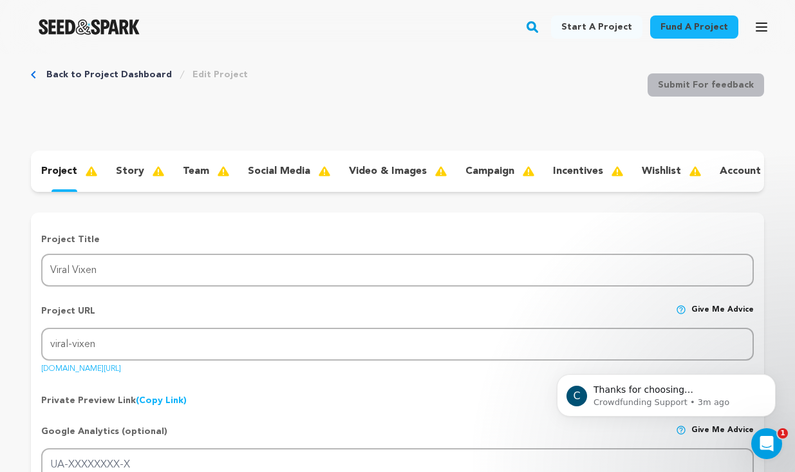
scroll to position [24, 0]
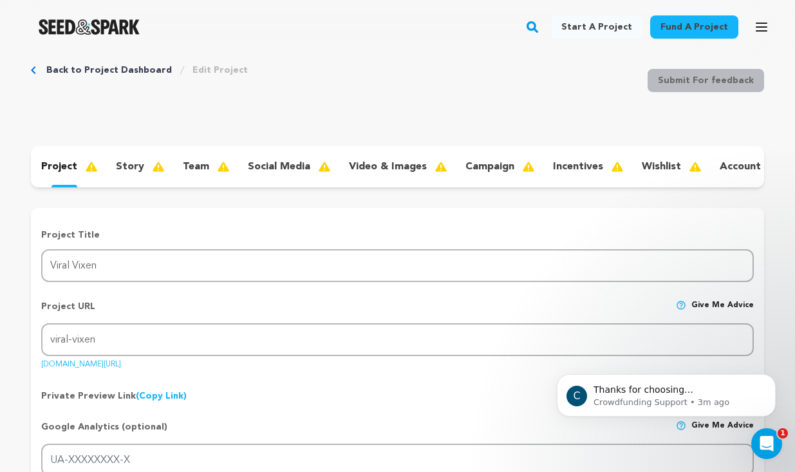
click at [106, 177] on div "story" at bounding box center [139, 166] width 67 height 21
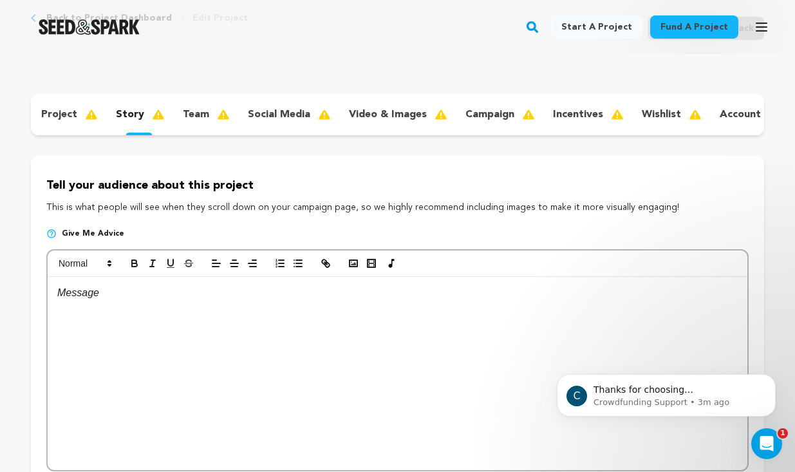
scroll to position [71, 0]
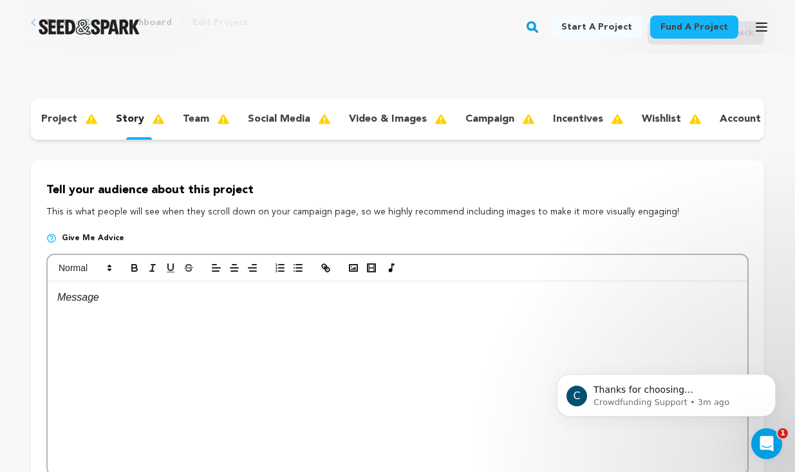
click at [173, 129] on div "team" at bounding box center [205, 119] width 65 height 21
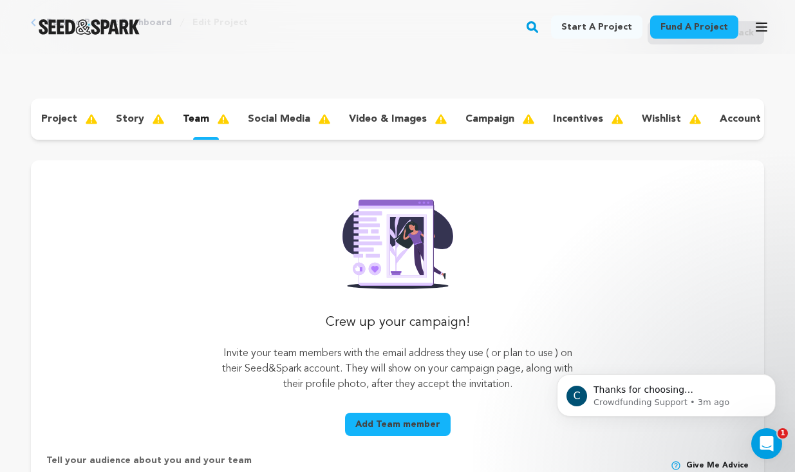
click at [248, 127] on p "social media" at bounding box center [279, 118] width 62 height 15
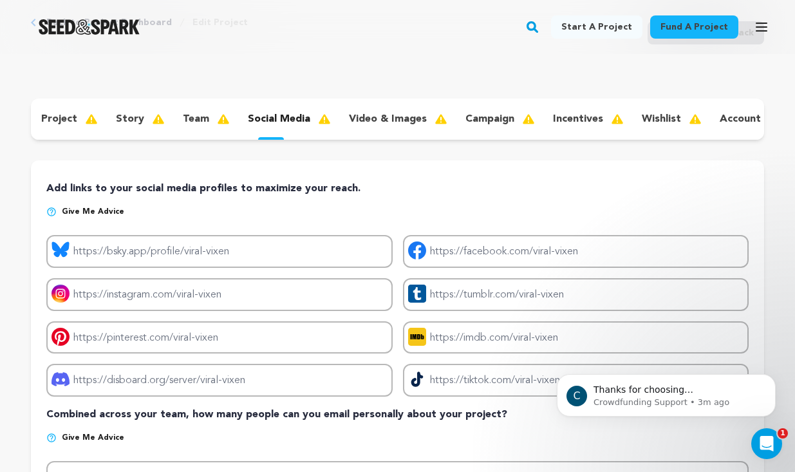
click at [339, 129] on div "video & images" at bounding box center [397, 119] width 117 height 21
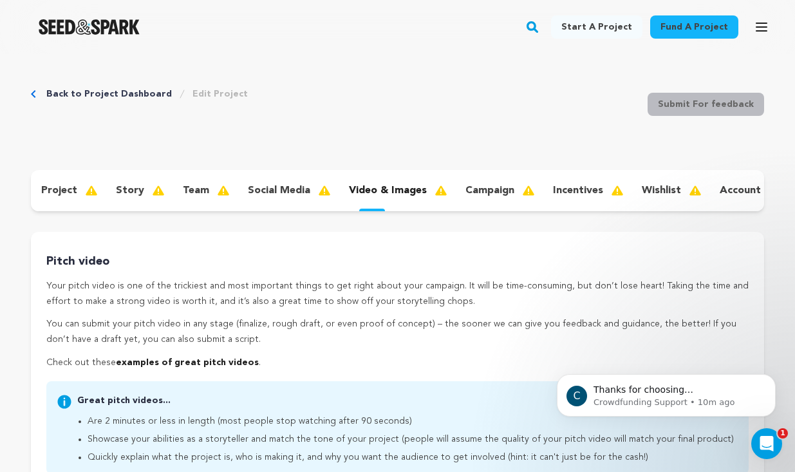
click at [86, 189] on div "project" at bounding box center [68, 190] width 75 height 21
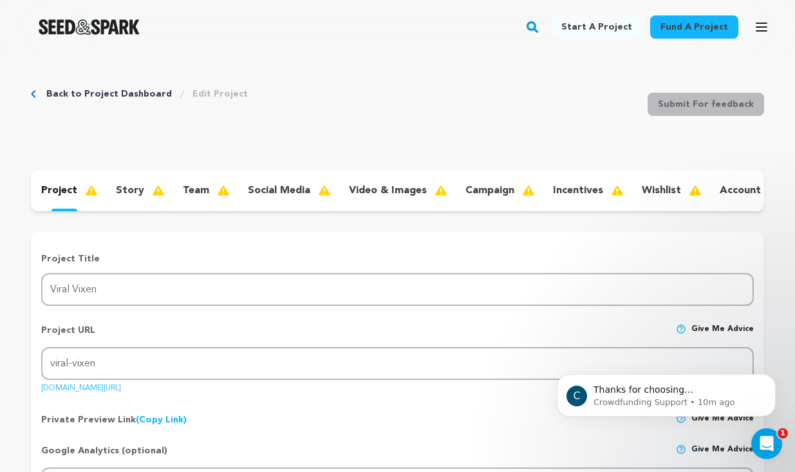
click at [106, 201] on div "story" at bounding box center [139, 190] width 67 height 21
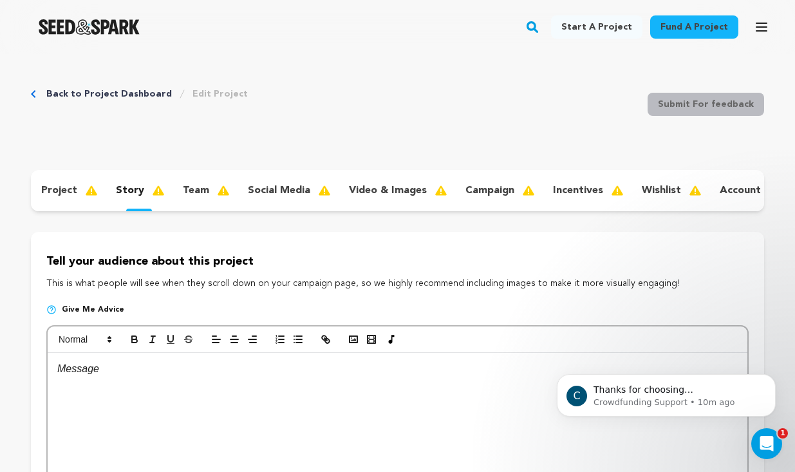
click at [173, 201] on div "team" at bounding box center [205, 190] width 65 height 21
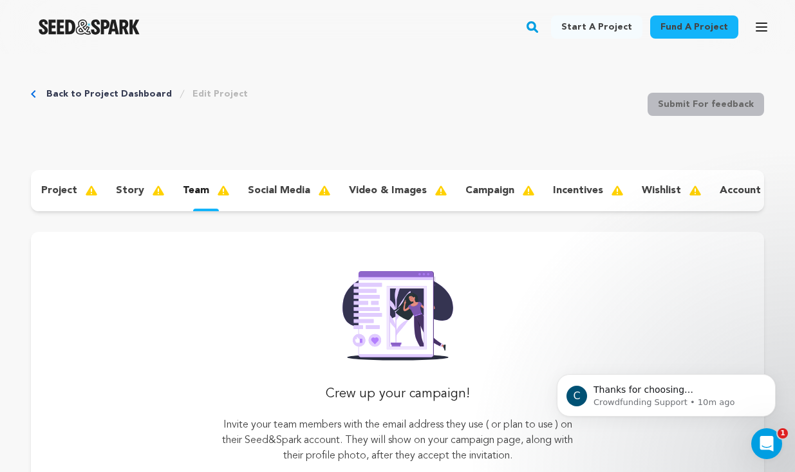
click at [248, 198] on p "social media" at bounding box center [279, 190] width 62 height 15
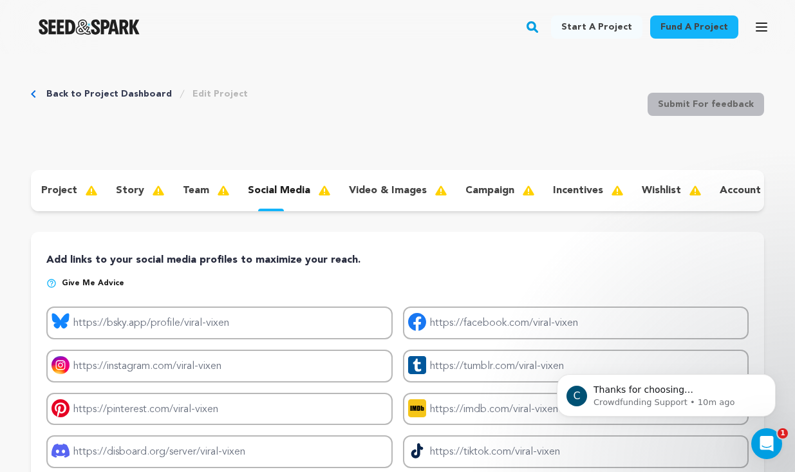
click at [349, 198] on p "video & images" at bounding box center [388, 190] width 78 height 15
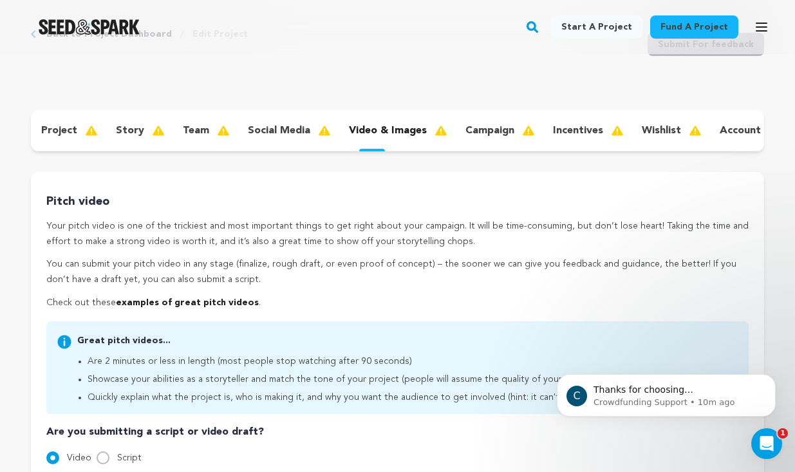
scroll to position [66, 0]
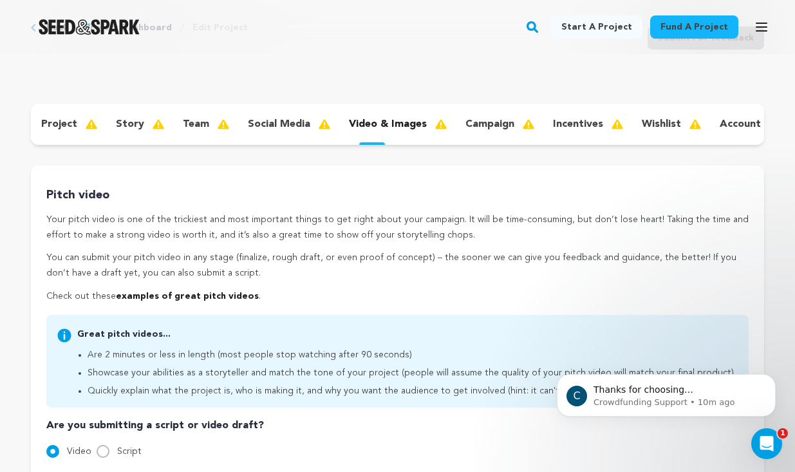
click at [455, 135] on div "campaign" at bounding box center [499, 124] width 88 height 21
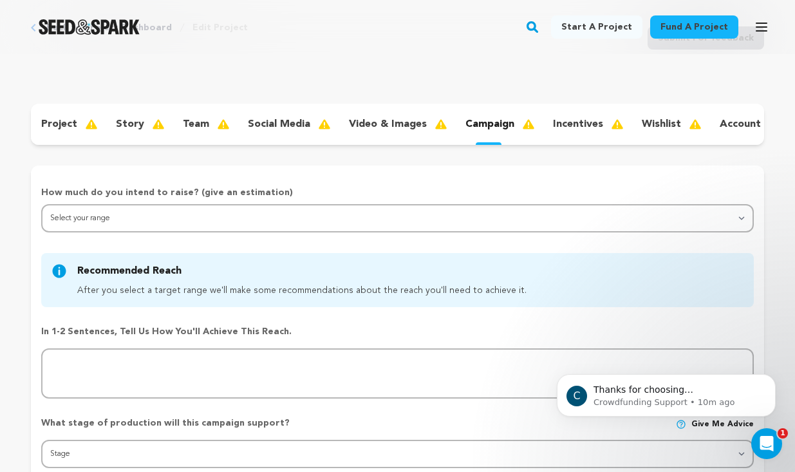
click at [543, 135] on div "incentives" at bounding box center [587, 124] width 89 height 21
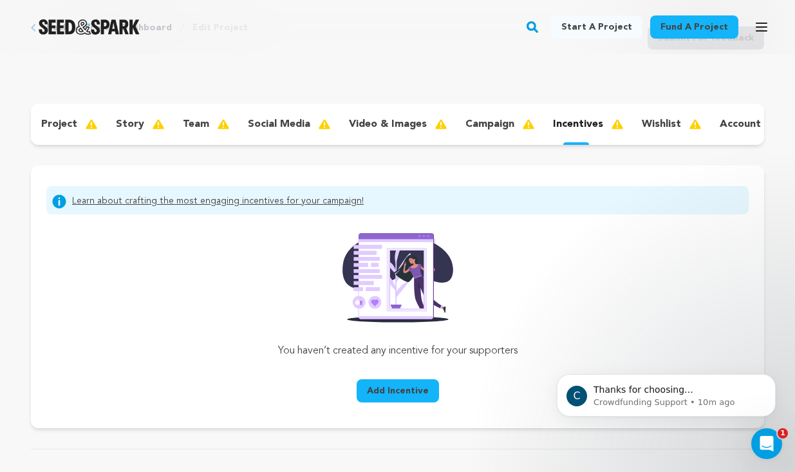
click at [466, 132] on p "campaign" at bounding box center [490, 124] width 49 height 15
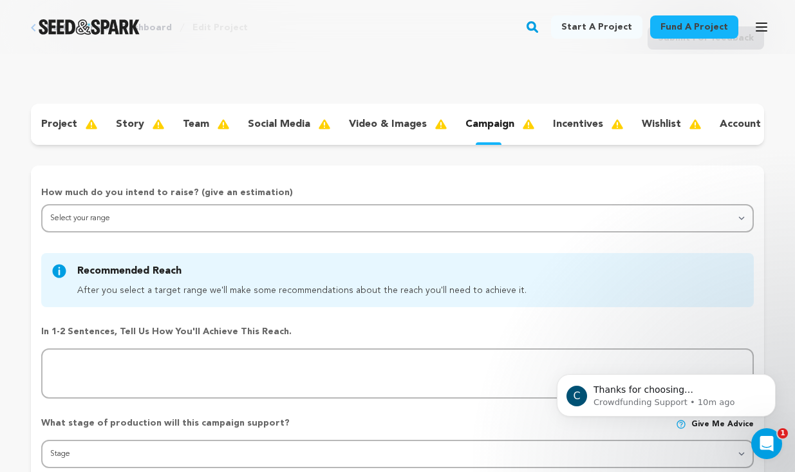
click at [553, 132] on p "incentives" at bounding box center [578, 124] width 50 height 15
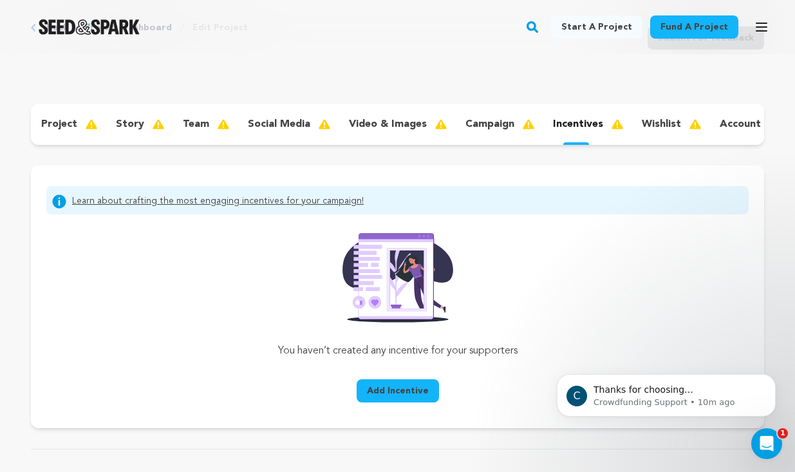
click at [632, 135] on div "wishlist" at bounding box center [671, 124] width 78 height 21
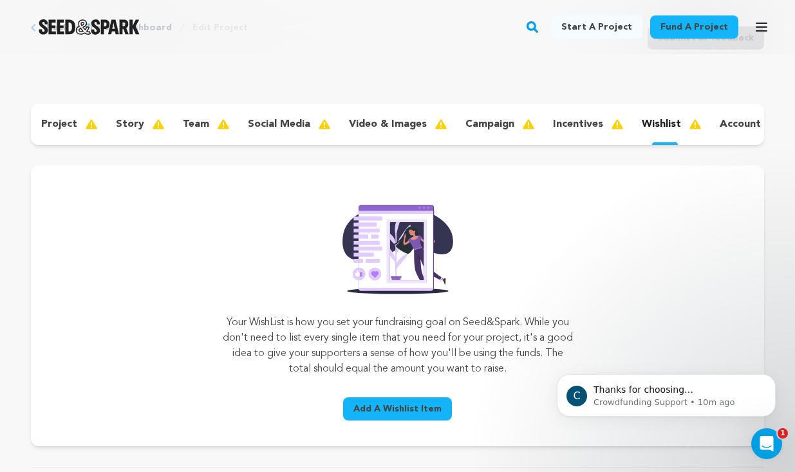
click at [710, 135] on div "account" at bounding box center [750, 124] width 80 height 21
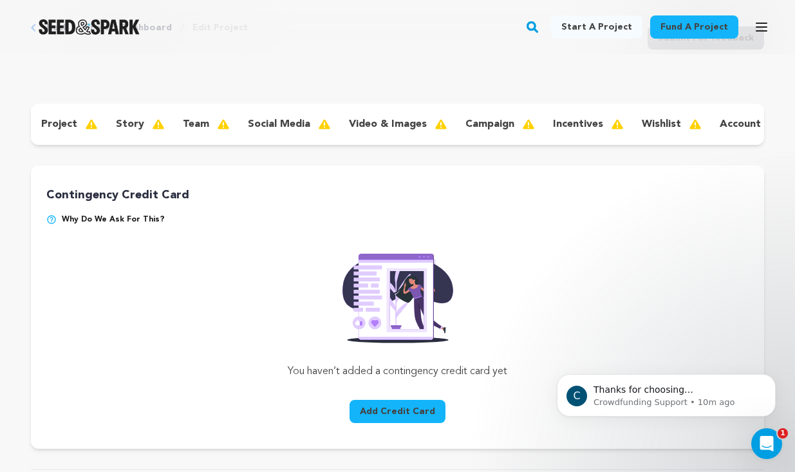
click at [90, 145] on div "project story team social media video & images campaign incentives wishlist acc…" at bounding box center [397, 124] width 733 height 41
click at [632, 135] on div "wishlist" at bounding box center [671, 124] width 78 height 21
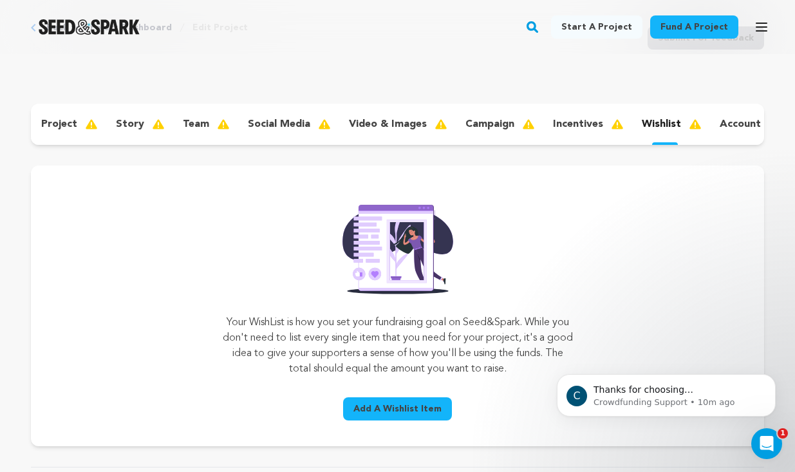
click at [543, 135] on div "incentives" at bounding box center [587, 124] width 89 height 21
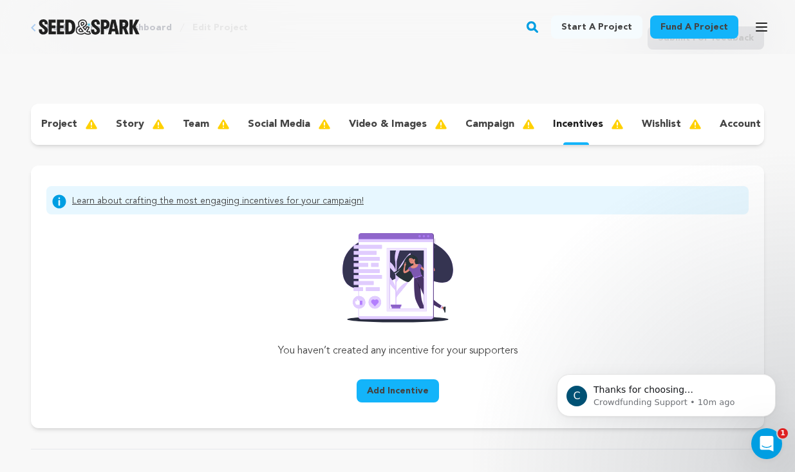
click at [455, 135] on div "campaign" at bounding box center [499, 124] width 88 height 21
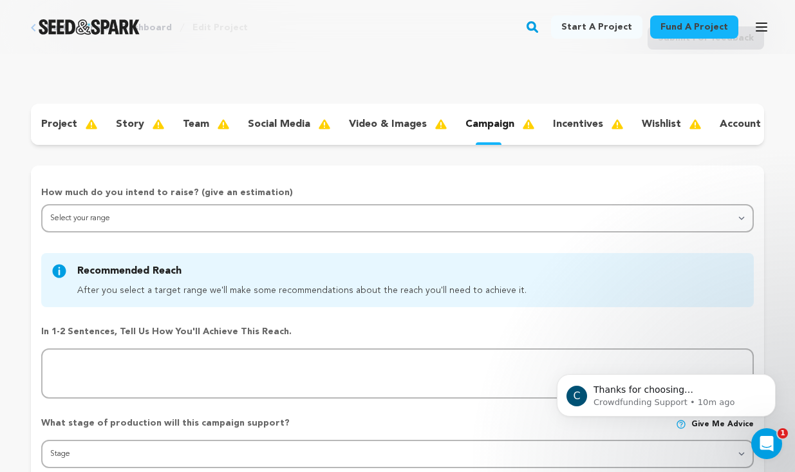
click at [238, 135] on div "social media" at bounding box center [288, 124] width 101 height 21
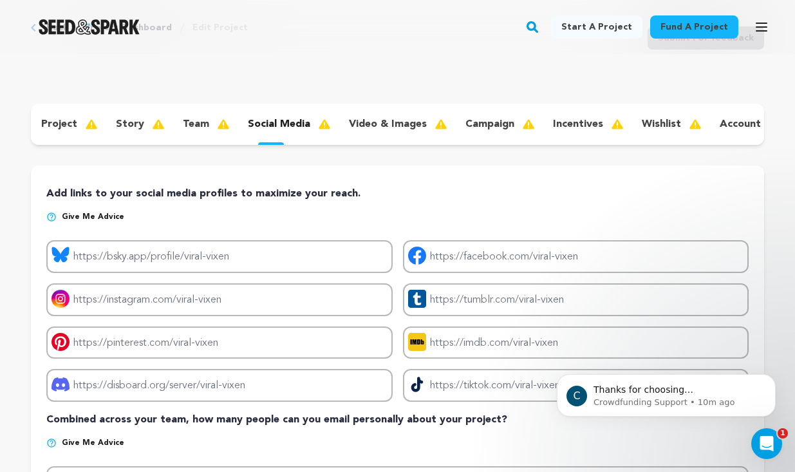
click at [173, 135] on div "team" at bounding box center [205, 124] width 65 height 21
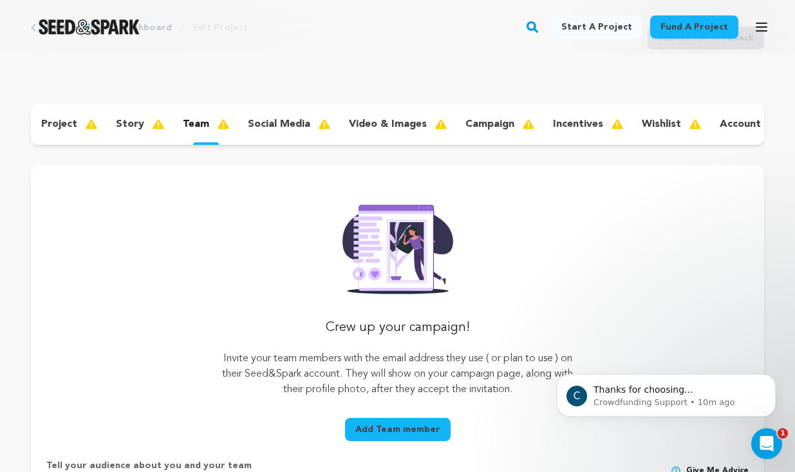
click at [106, 135] on div "story" at bounding box center [139, 124] width 67 height 21
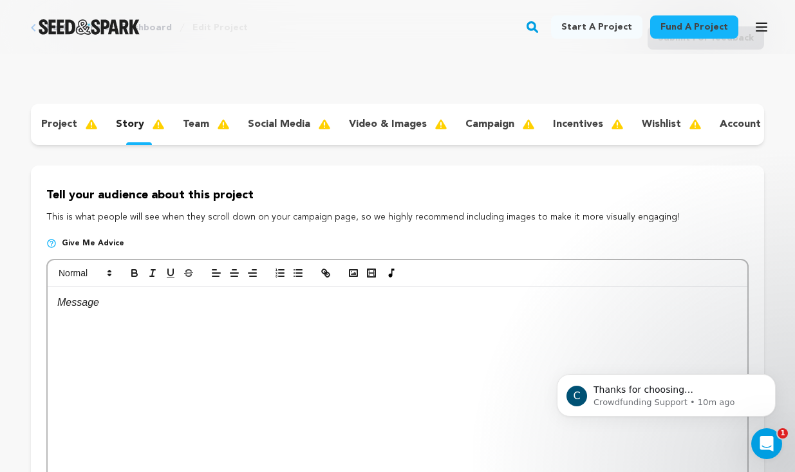
click at [89, 122] on div "project" at bounding box center [68, 124] width 75 height 21
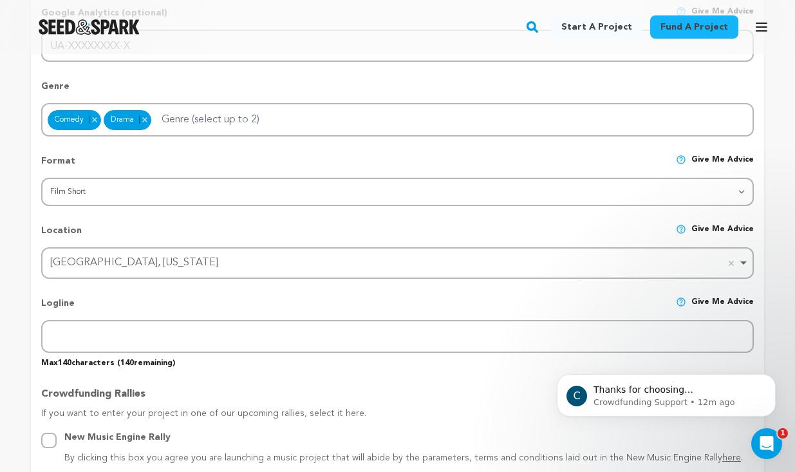
scroll to position [498, 0]
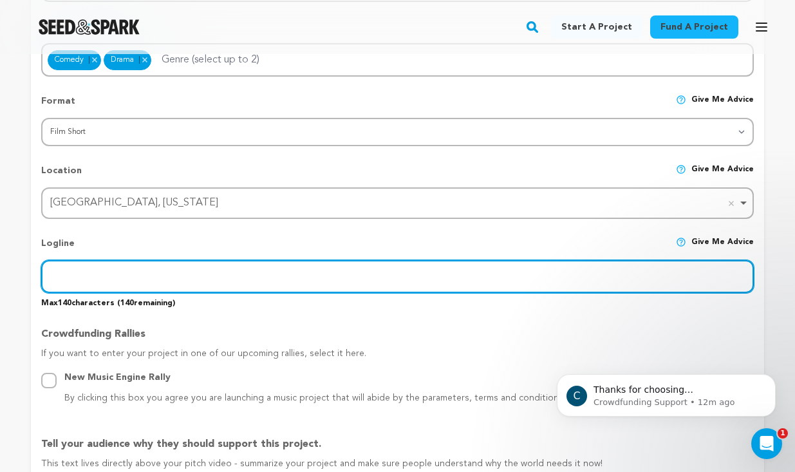
click at [381, 260] on input "text" at bounding box center [397, 276] width 713 height 33
click at [240, 260] on input "In 1976, Regina seeks revenge on the man go gave her an STD to keep him from sp…" at bounding box center [397, 276] width 713 height 33
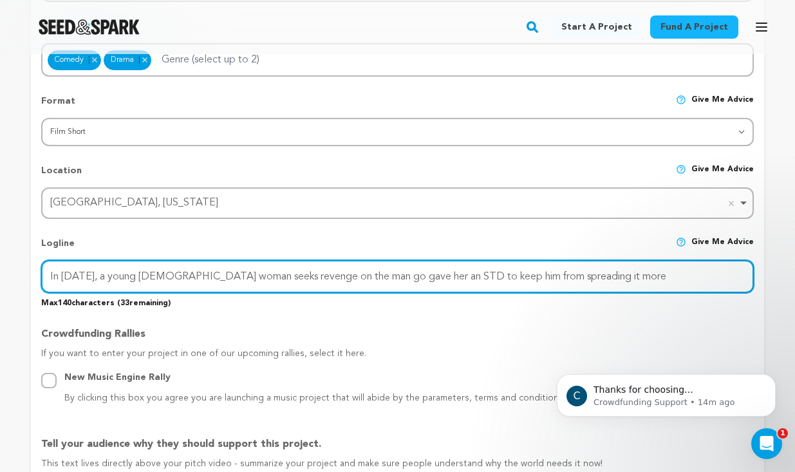
click at [467, 260] on input "In 1976, a young Black woman seeks revenge on the man go gave her an STD to kee…" at bounding box center [397, 276] width 713 height 33
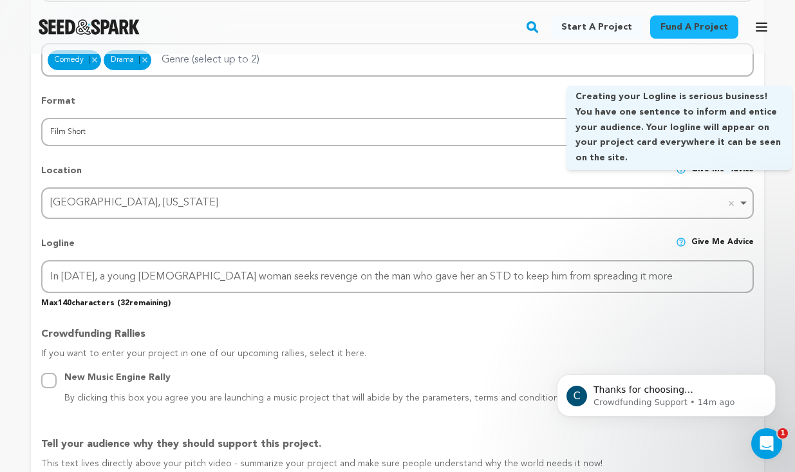
click at [712, 237] on span "Give me advice" at bounding box center [723, 248] width 62 height 23
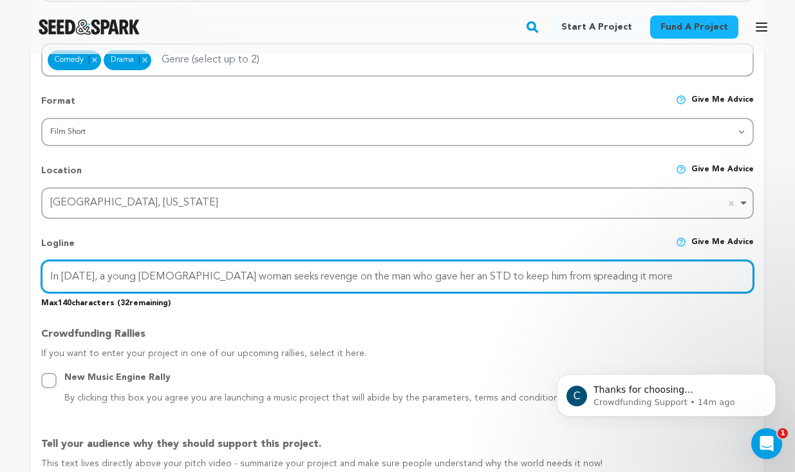
click at [730, 260] on input "In 1976, a young Black woman seeks revenge on the man who gave her an STD to ke…" at bounding box center [397, 276] width 713 height 33
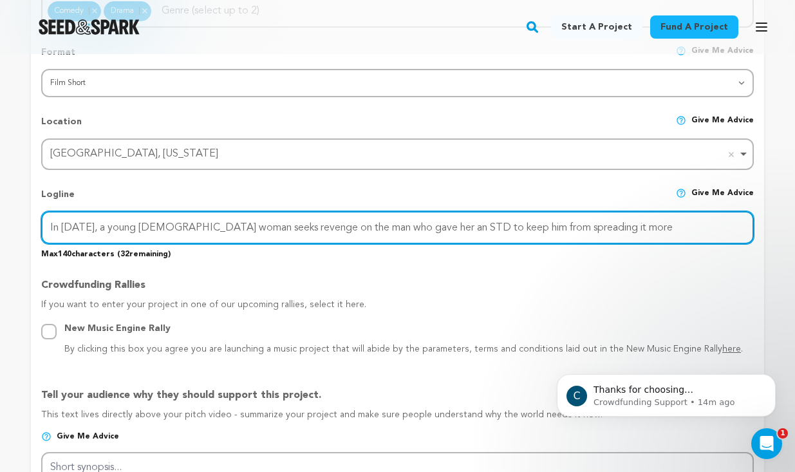
scroll to position [548, 0]
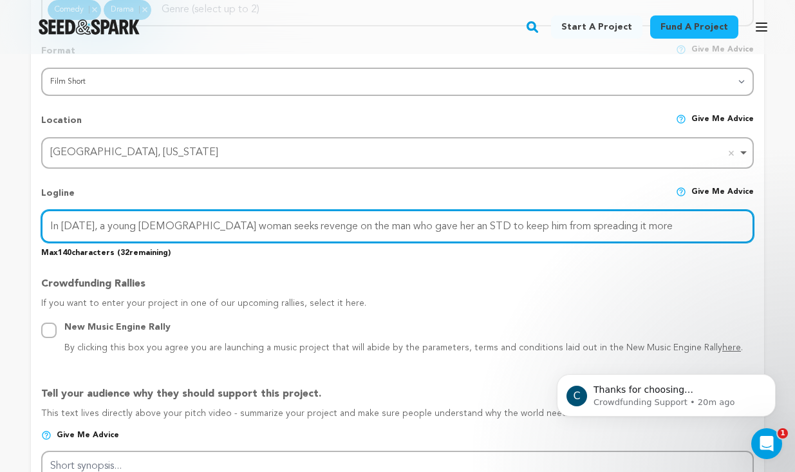
click at [715, 210] on input "In 1976, a young Black woman seeks revenge on the man who gave her an STD to ke…" at bounding box center [397, 226] width 713 height 33
type input "In 1976, a young Black woman seeks revenge on the man who gave her an STD to ke…"
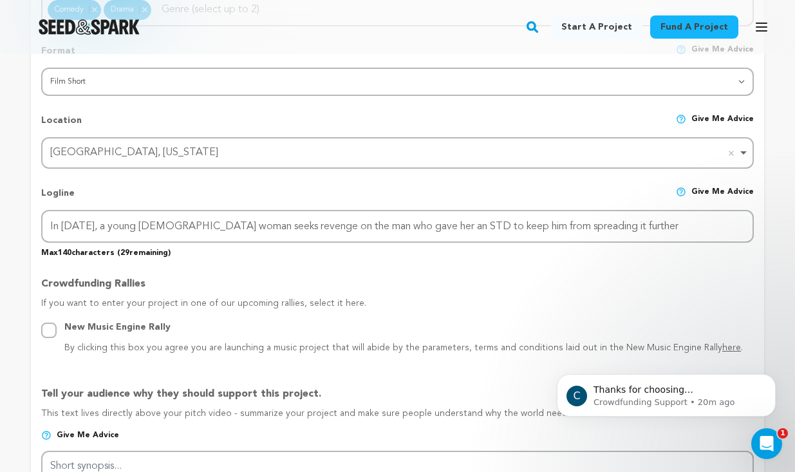
click at [382, 407] on p "This text lives directly above your pitch video - summarize your project and ma…" at bounding box center [397, 418] width 713 height 23
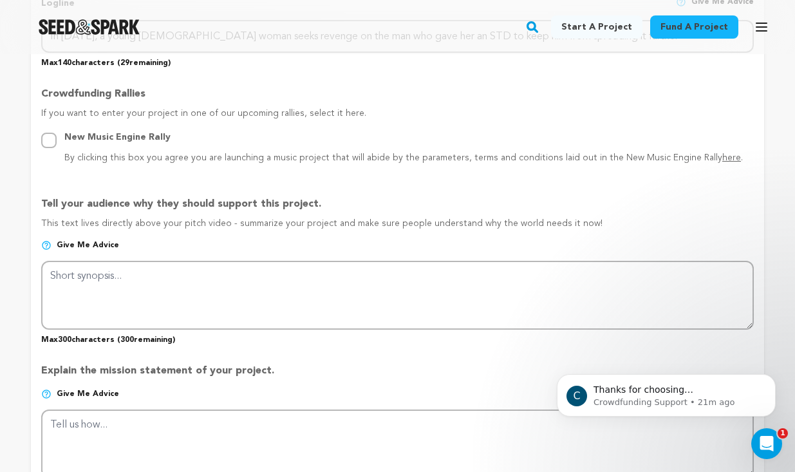
scroll to position [736, 0]
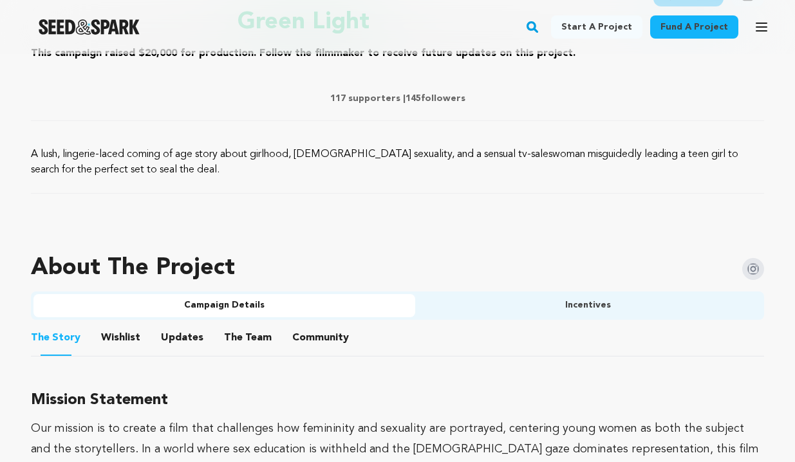
scroll to position [663, 5]
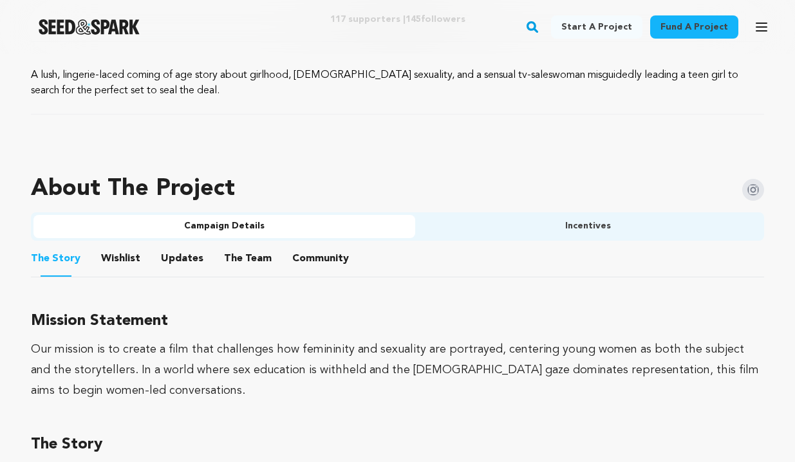
click at [0, 0] on button "The Story" at bounding box center [0, 0] width 0 height 0
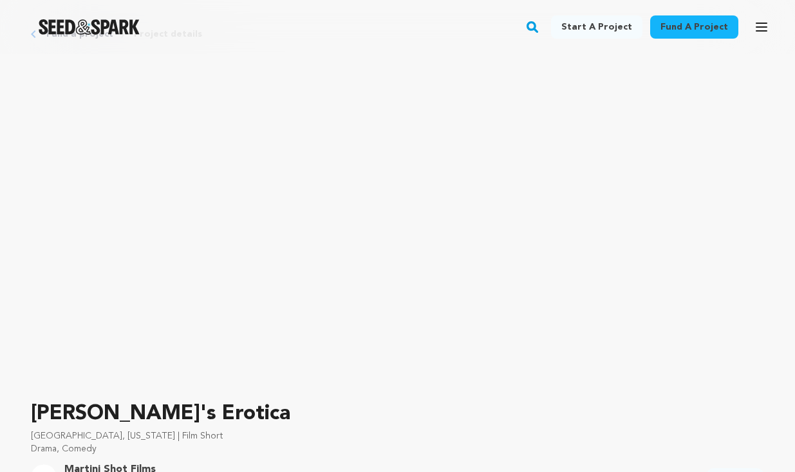
scroll to position [20, 0]
